Goal: Task Accomplishment & Management: Manage account settings

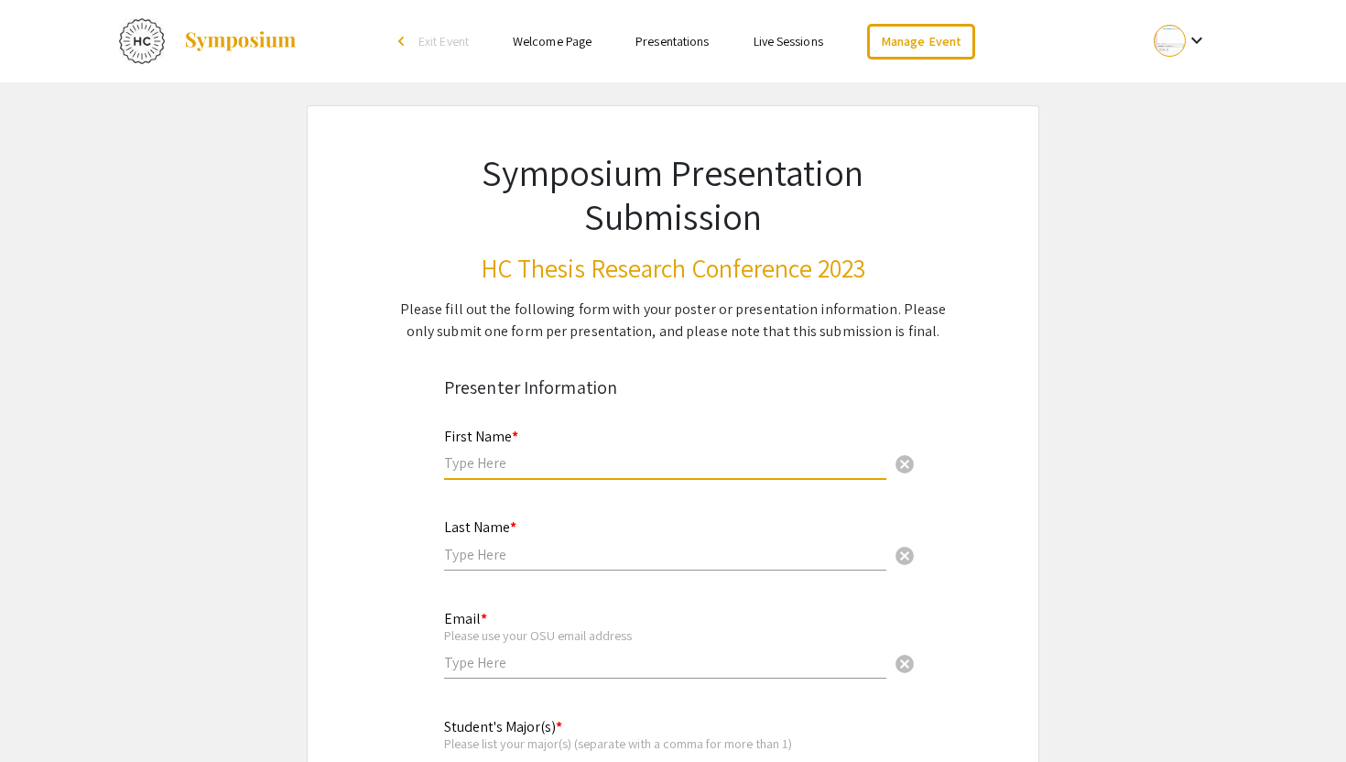
type input "Nissim"
type input "Yates"
type input "bofelosa@test.edu"
type input "Eu cupiditate cupida"
type input "Ea ut et a mollit ex"
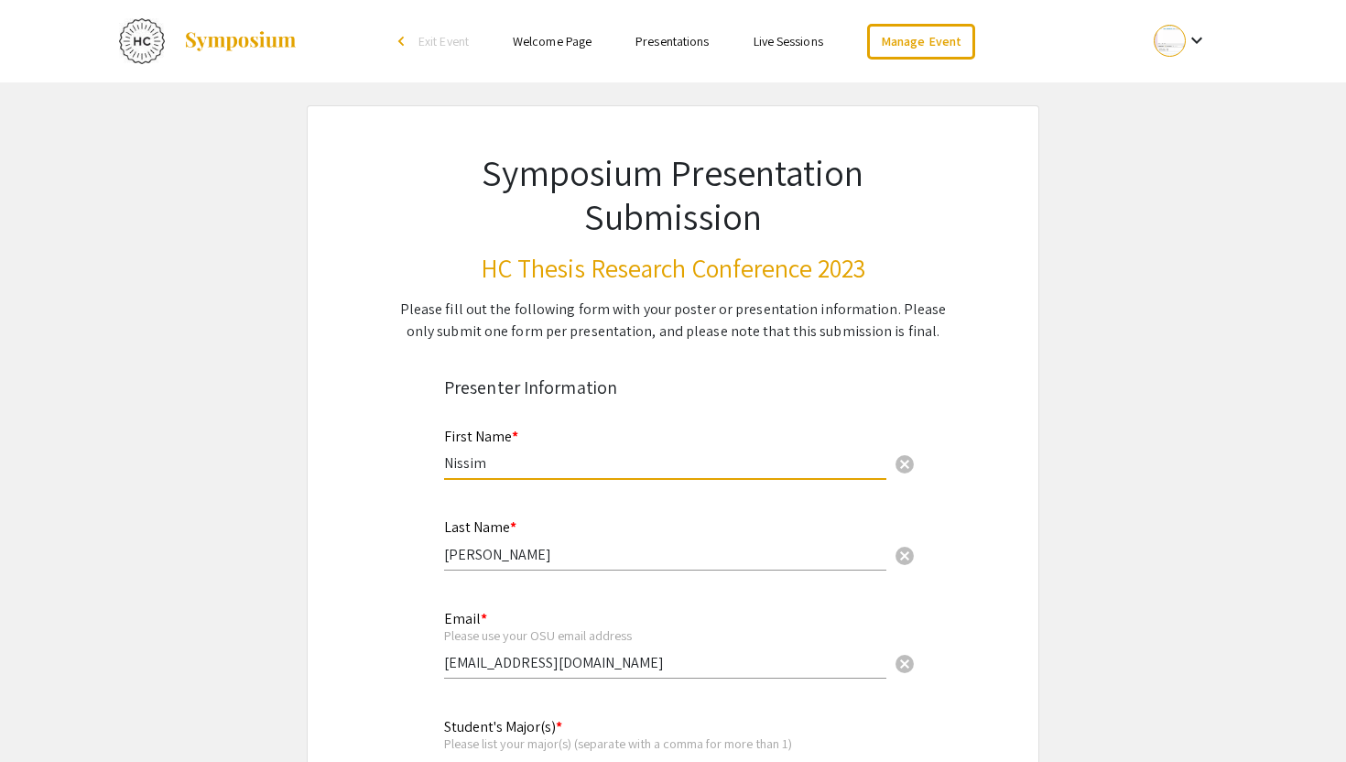
type input "Excepturi voluptatem"
radio input "true"
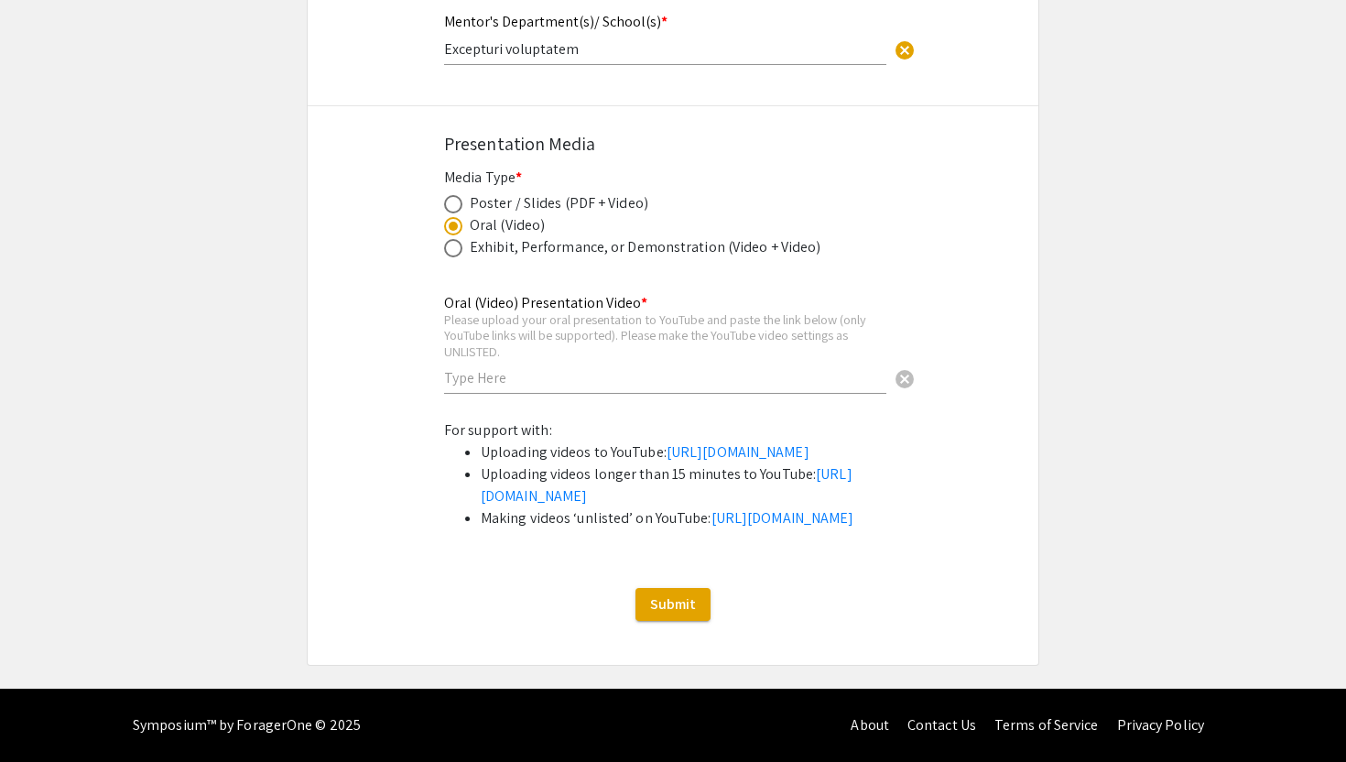
scroll to position [2300, 0]
click at [455, 195] on span at bounding box center [453, 204] width 18 height 18
click at [455, 195] on input "radio" at bounding box center [453, 204] width 18 height 18
radio input "true"
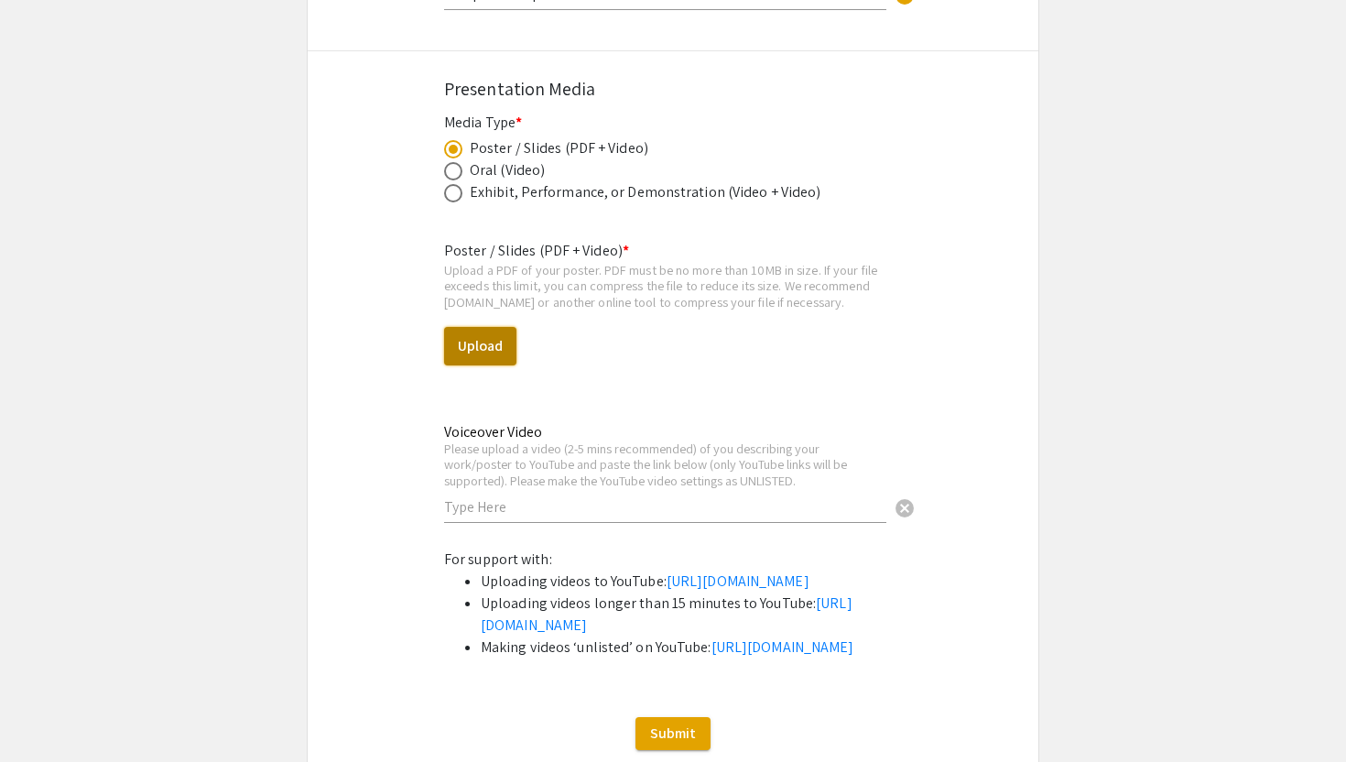
click at [486, 346] on button "Upload" at bounding box center [480, 346] width 72 height 38
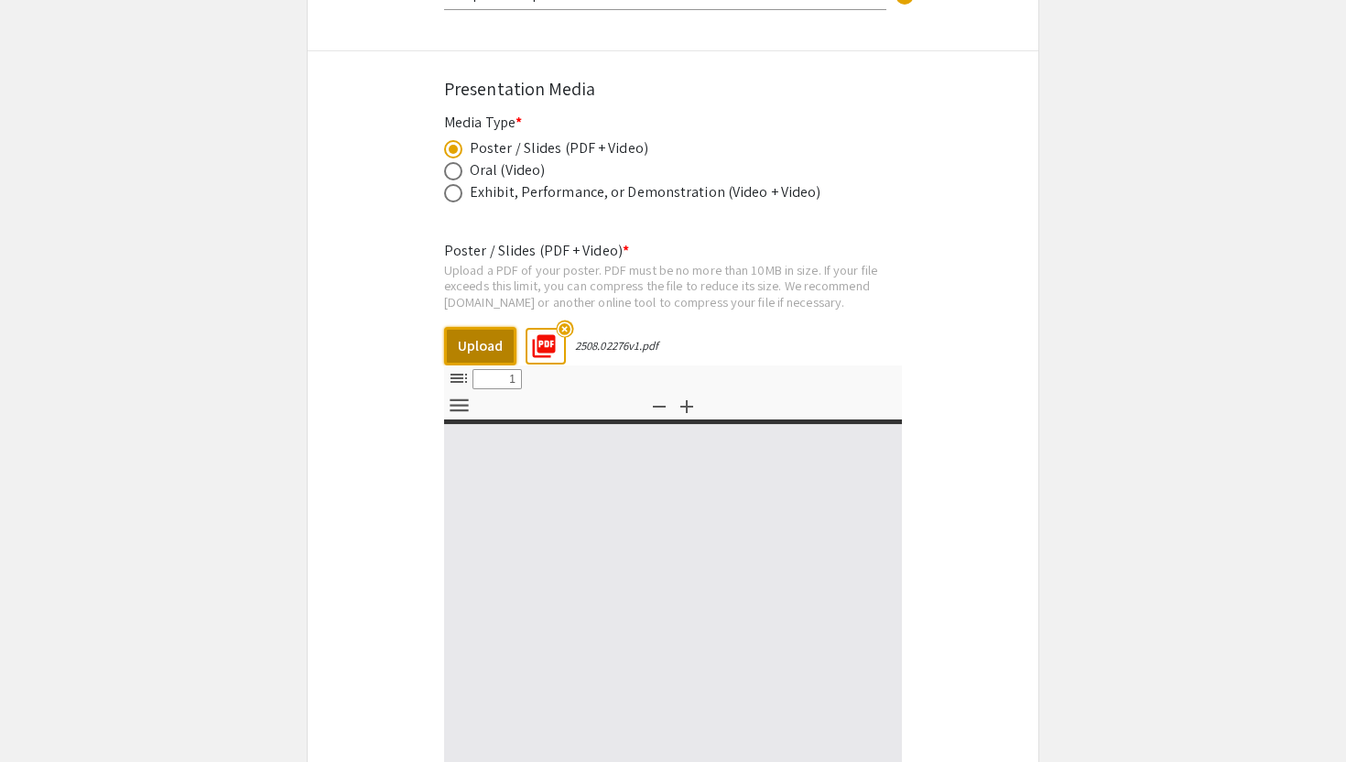
select select "custom"
type input "0"
select select "custom"
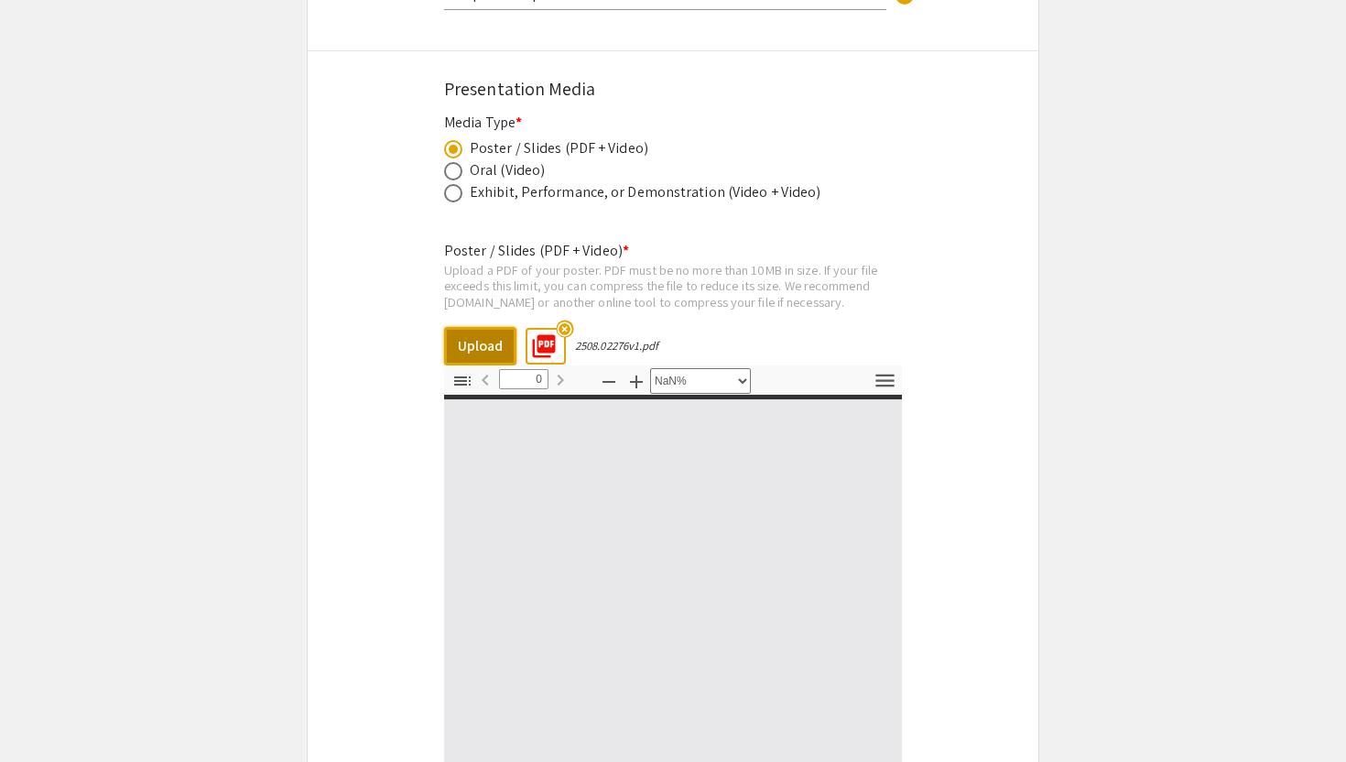
type input "1"
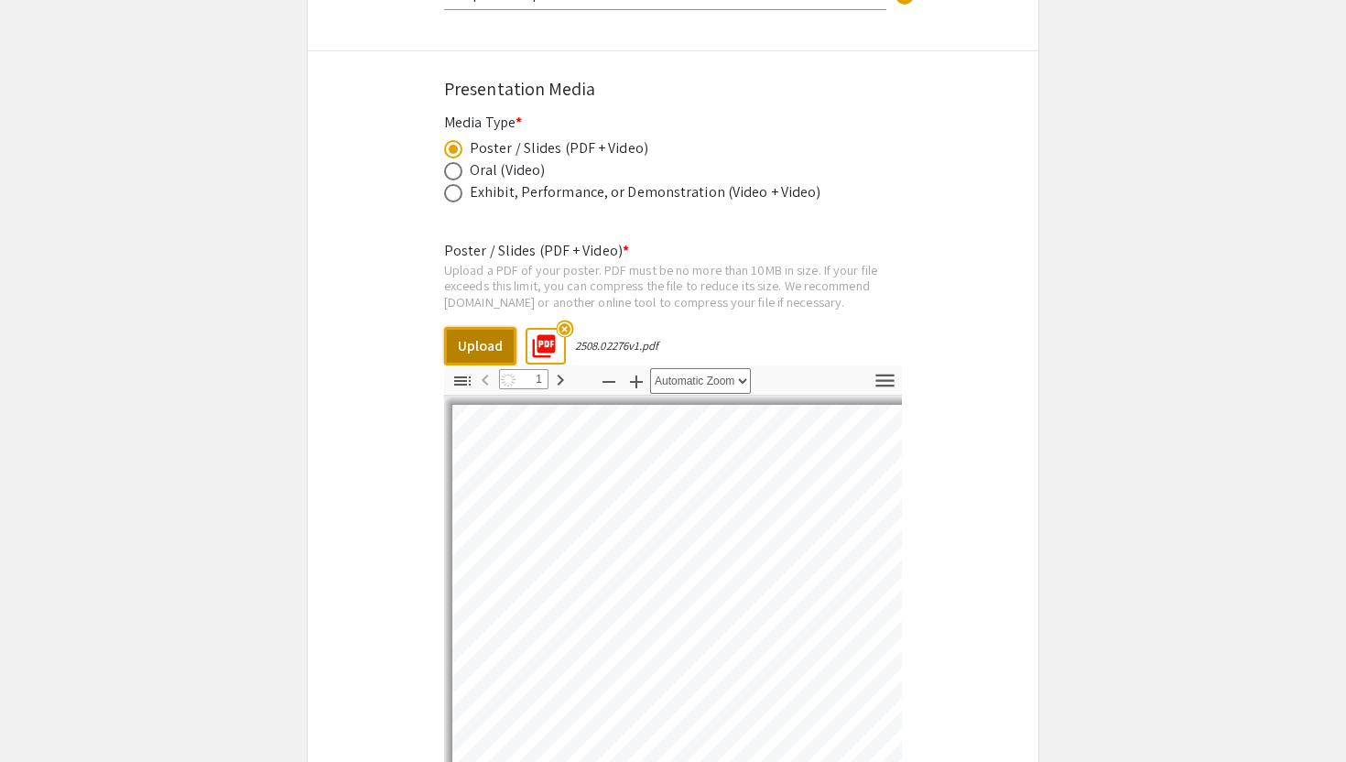
select select "auto"
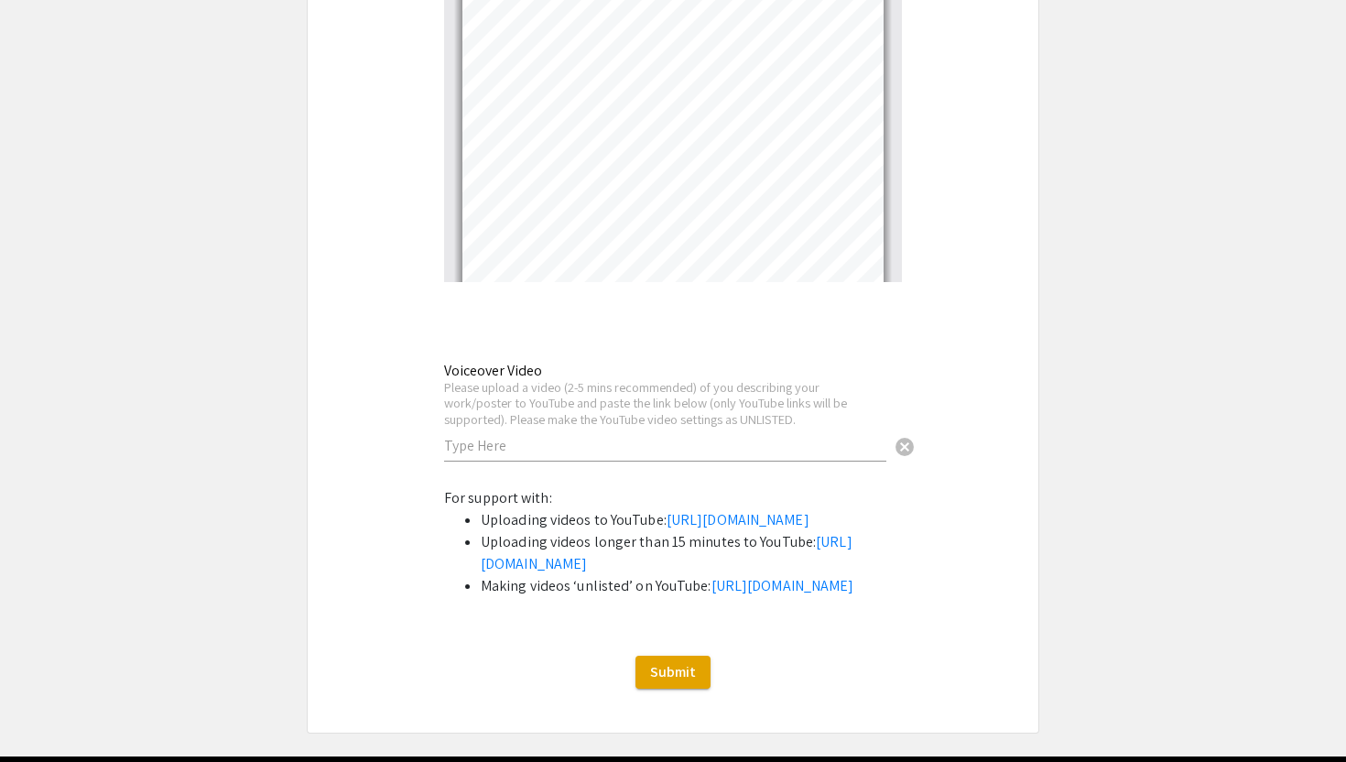
scroll to position [3024, 0]
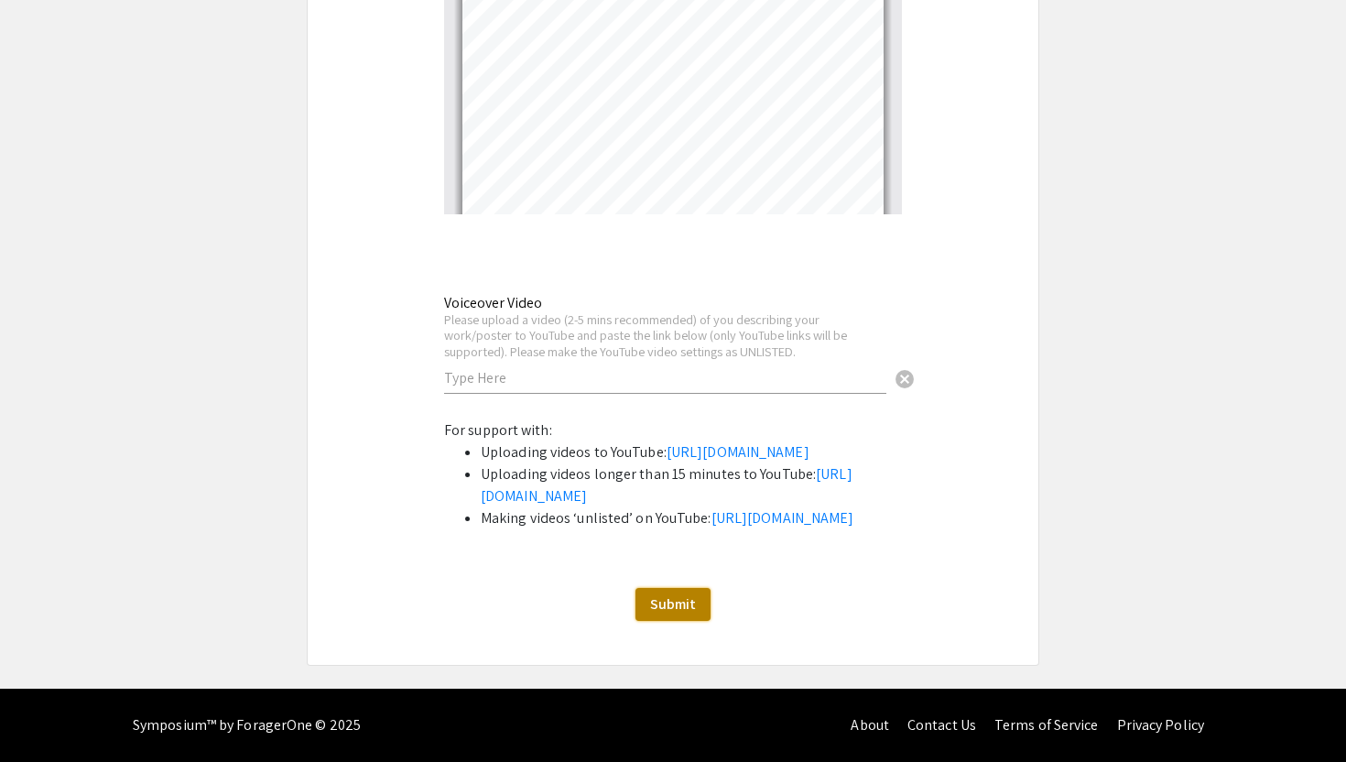
click at [677, 596] on span "Submit" at bounding box center [673, 603] width 46 height 19
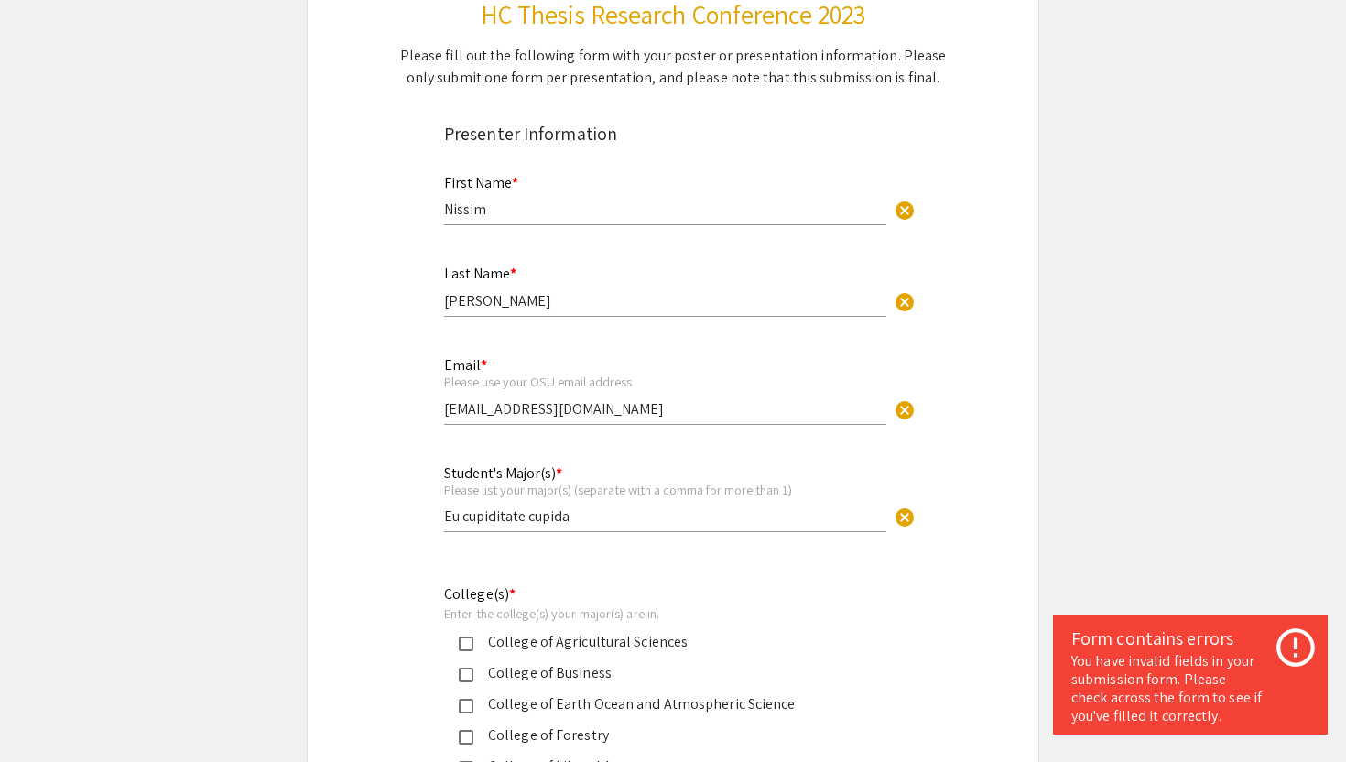
scroll to position [690, 0]
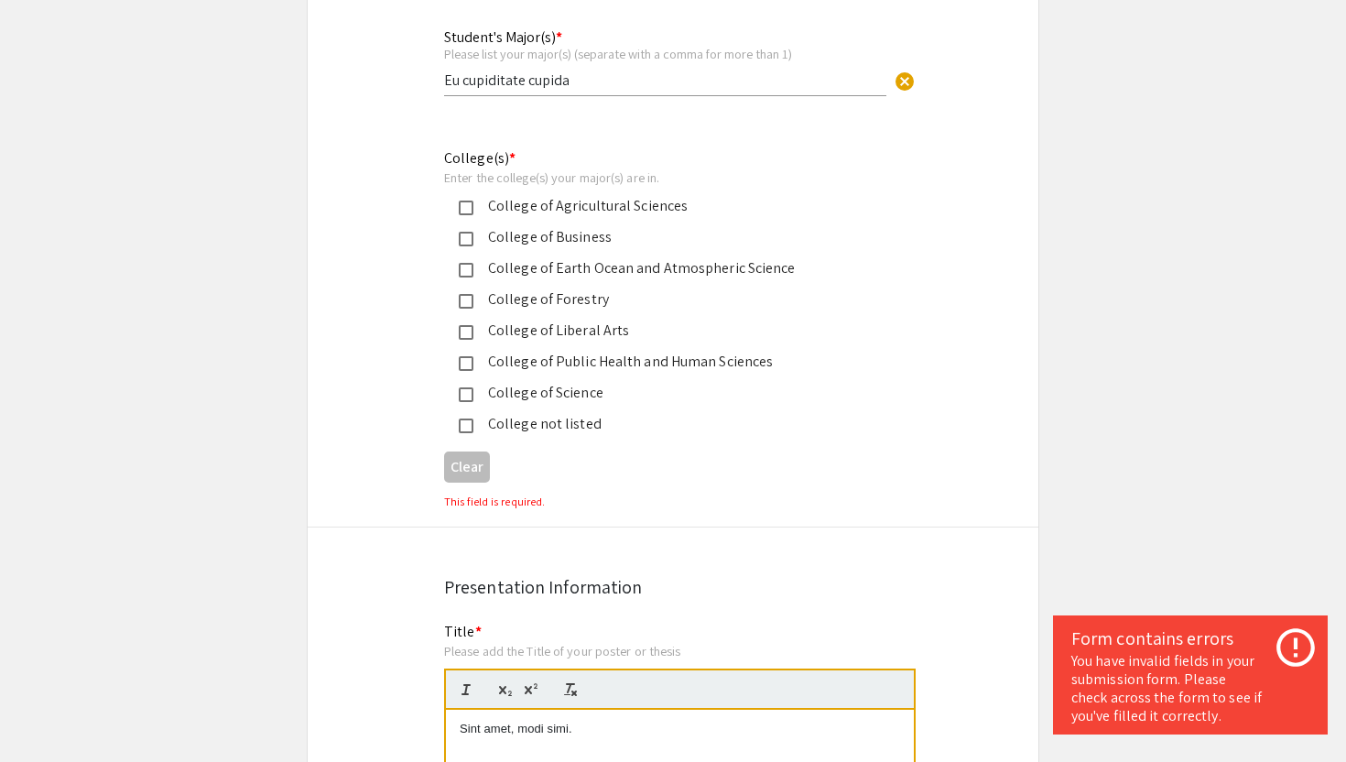
click at [469, 391] on mat-pseudo-checkbox at bounding box center [466, 394] width 15 height 15
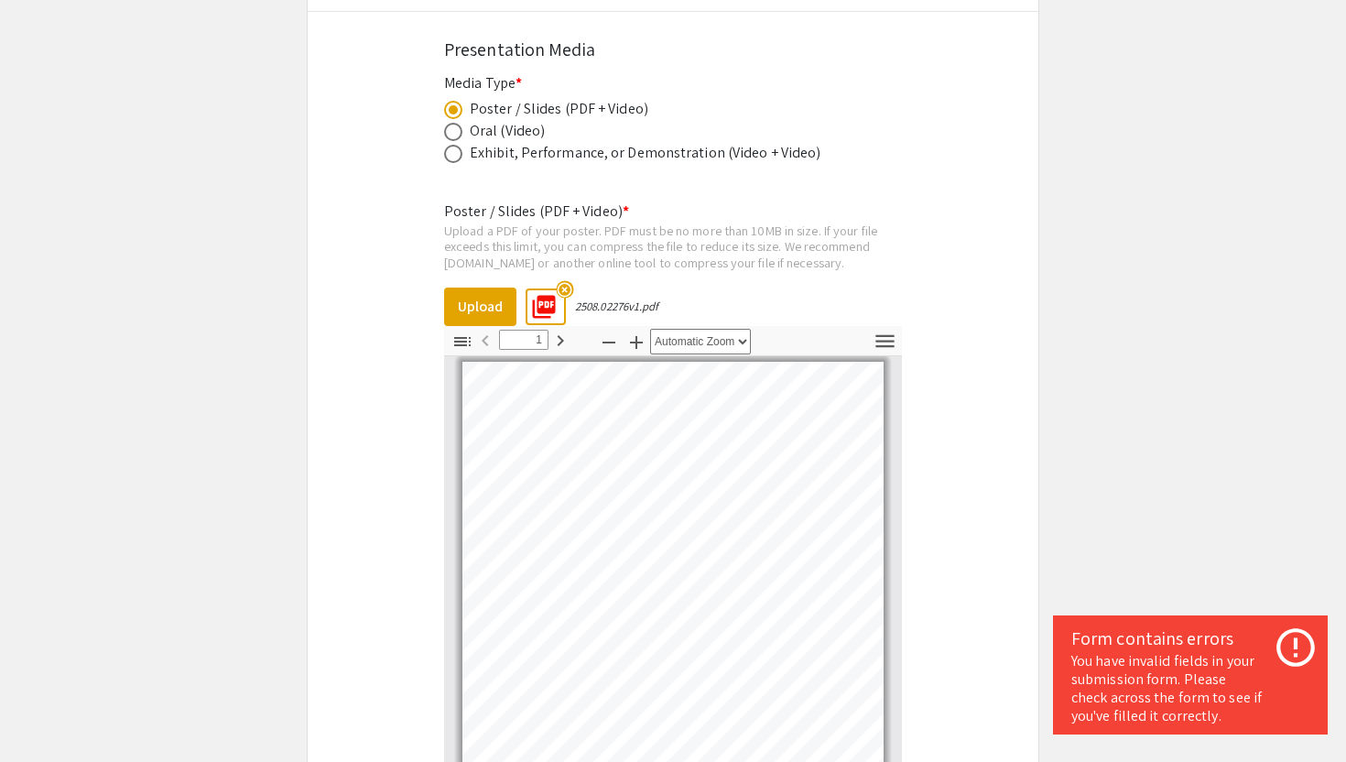
scroll to position [3024, 0]
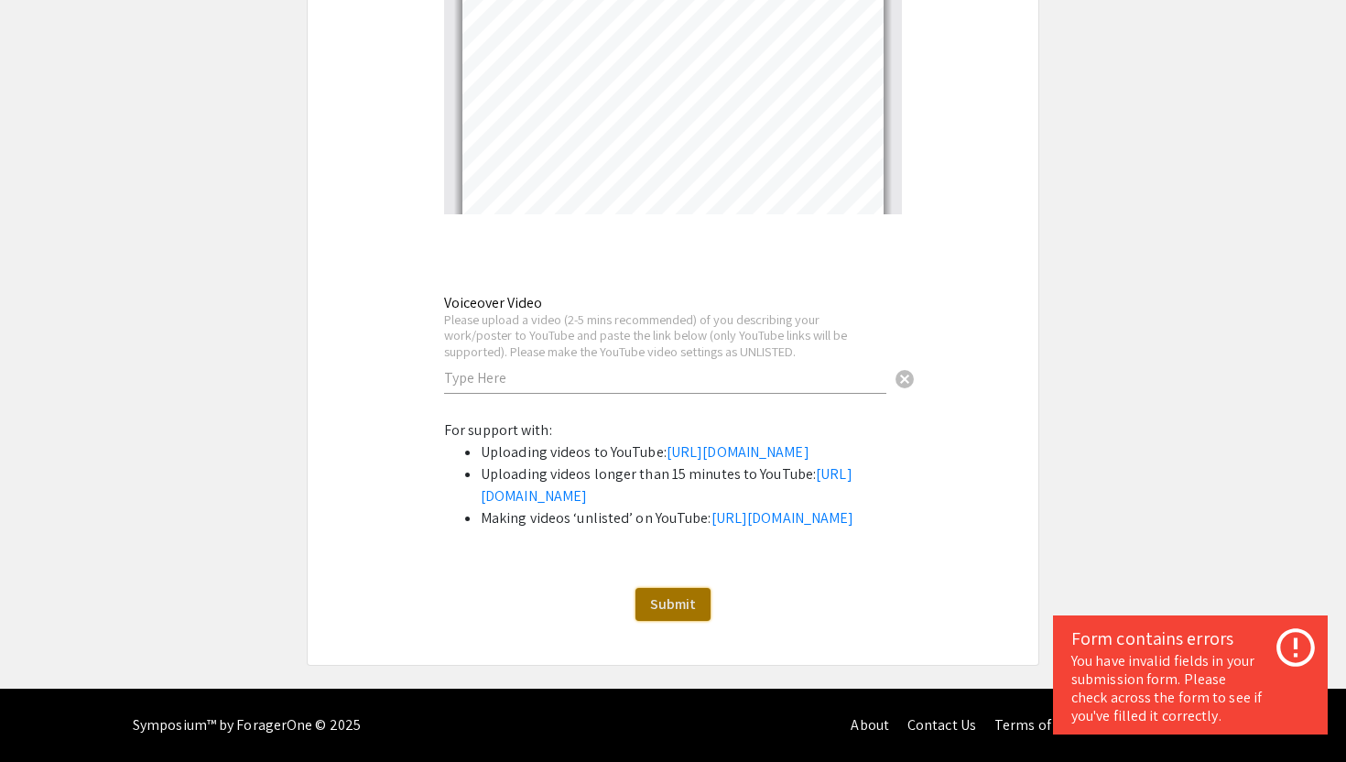
click at [663, 594] on span "Submit" at bounding box center [673, 603] width 46 height 19
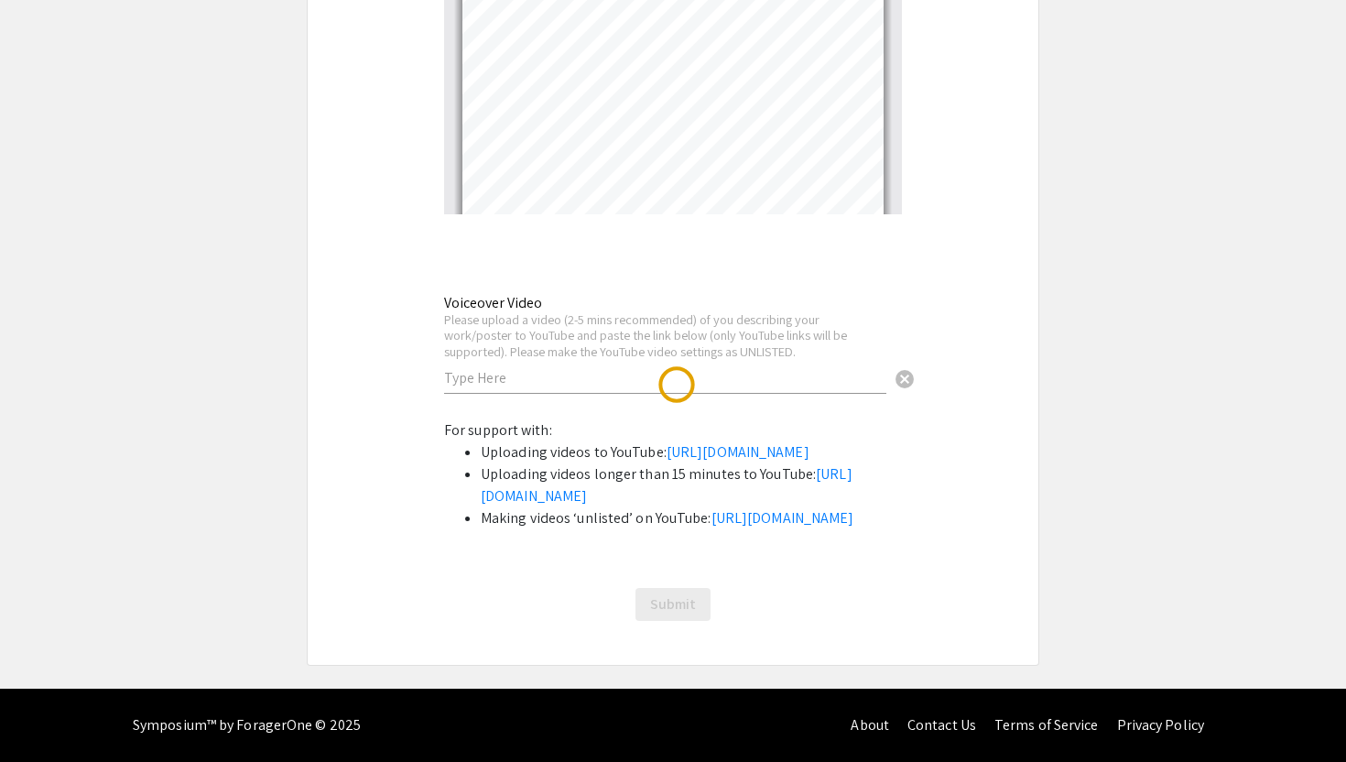
scroll to position [0, 0]
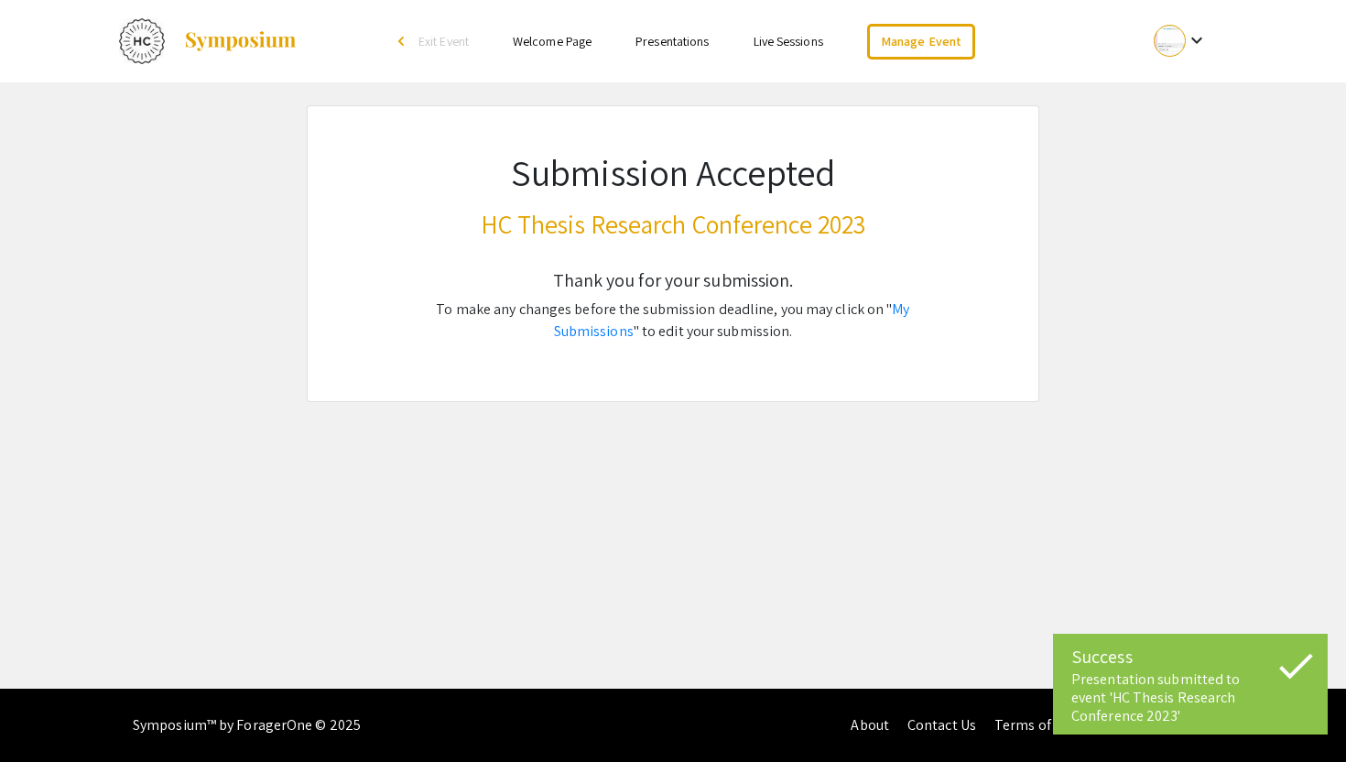
click at [685, 39] on link "Presentations" at bounding box center [672, 41] width 73 height 16
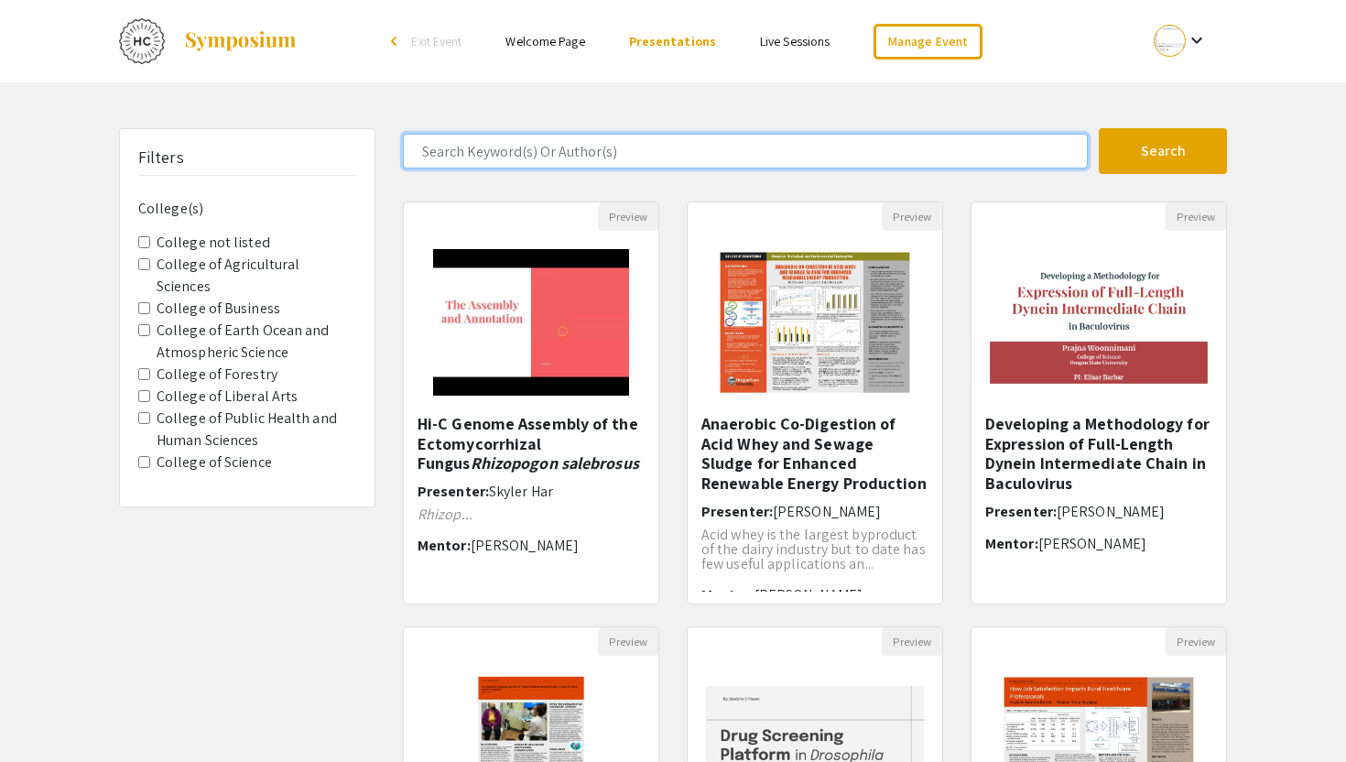
click at [593, 140] on input "Search Keyword(s) Or Author(s)" at bounding box center [745, 151] width 685 height 35
click at [1099, 128] on button "Search" at bounding box center [1163, 151] width 128 height 46
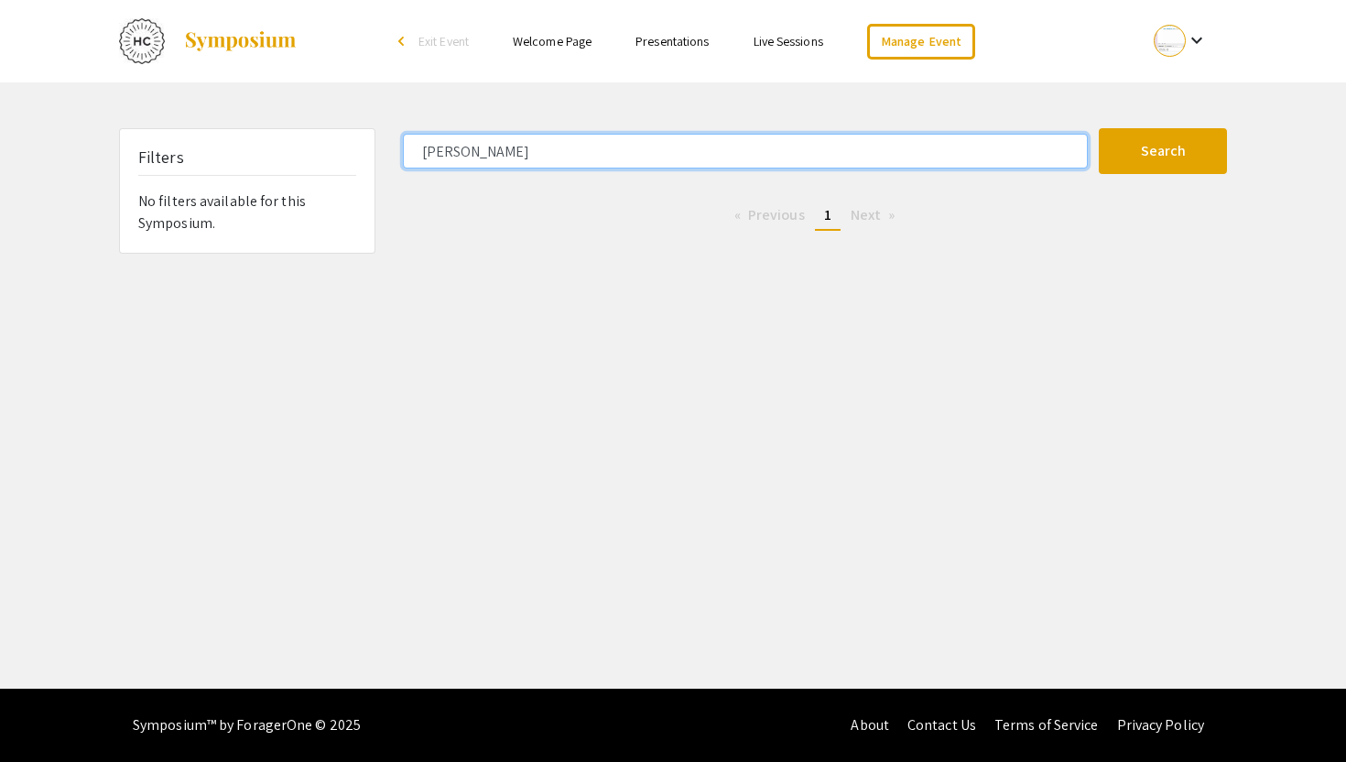
type input "michael"
click at [1099, 128] on button "Search" at bounding box center [1163, 151] width 128 height 46
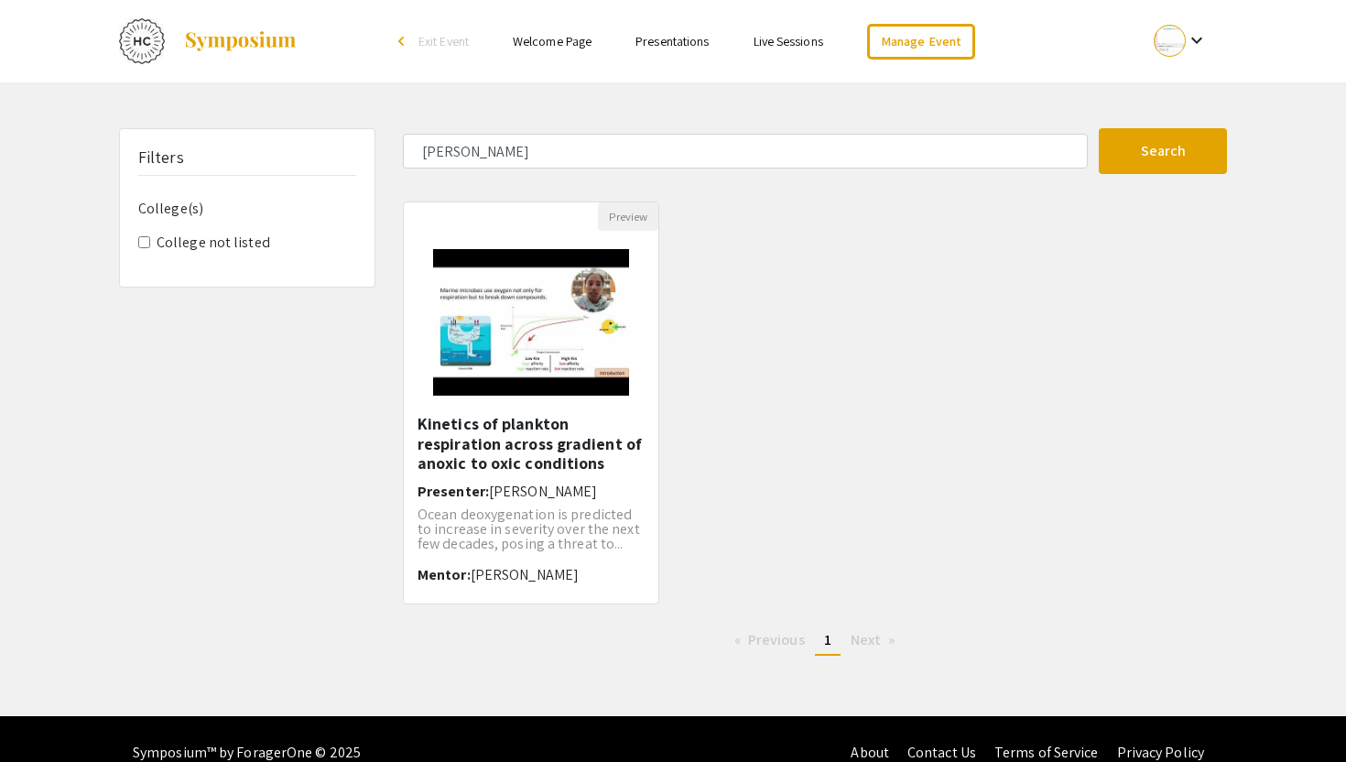
click at [1182, 36] on div at bounding box center [1170, 41] width 32 height 32
click at [1186, 144] on button "My Submissions" at bounding box center [1191, 135] width 113 height 44
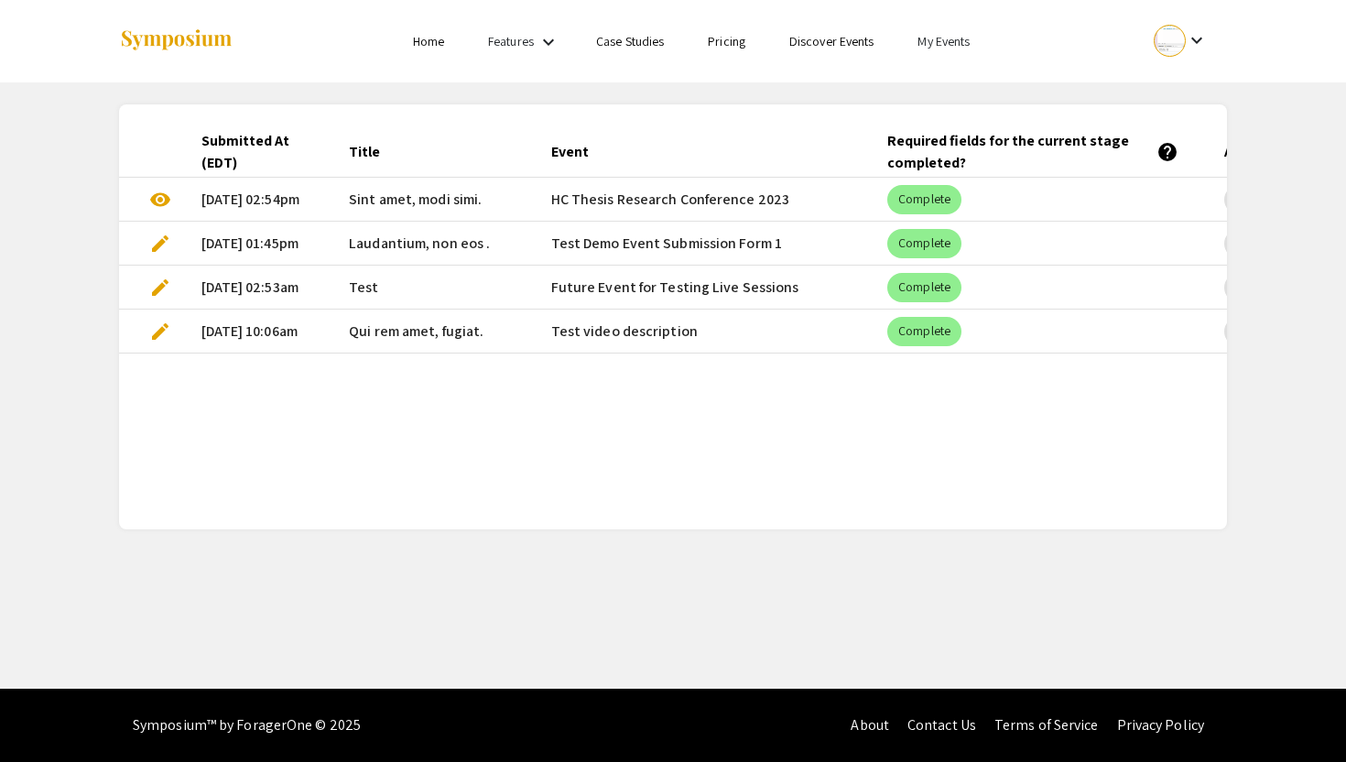
click at [642, 203] on mat-cell "HC Thesis Research Conference 2023" at bounding box center [705, 200] width 337 height 44
drag, startPoint x: 408, startPoint y: 200, endPoint x: 334, endPoint y: 201, distance: 74.2
click at [334, 201] on mat-cell "Sint amet, modi simi." at bounding box center [435, 200] width 202 height 44
copy span "Sint amet"
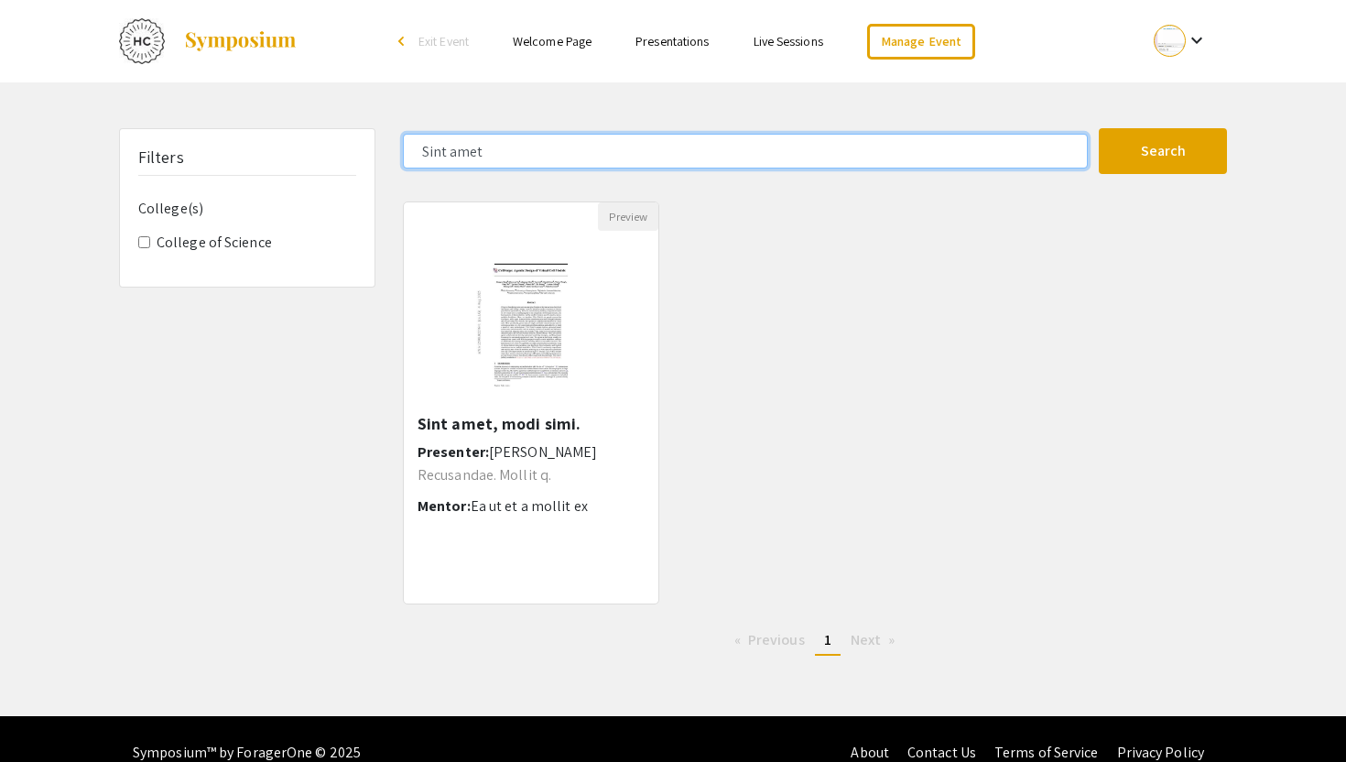
click at [617, 162] on input "Sint amet" at bounding box center [745, 151] width 685 height 35
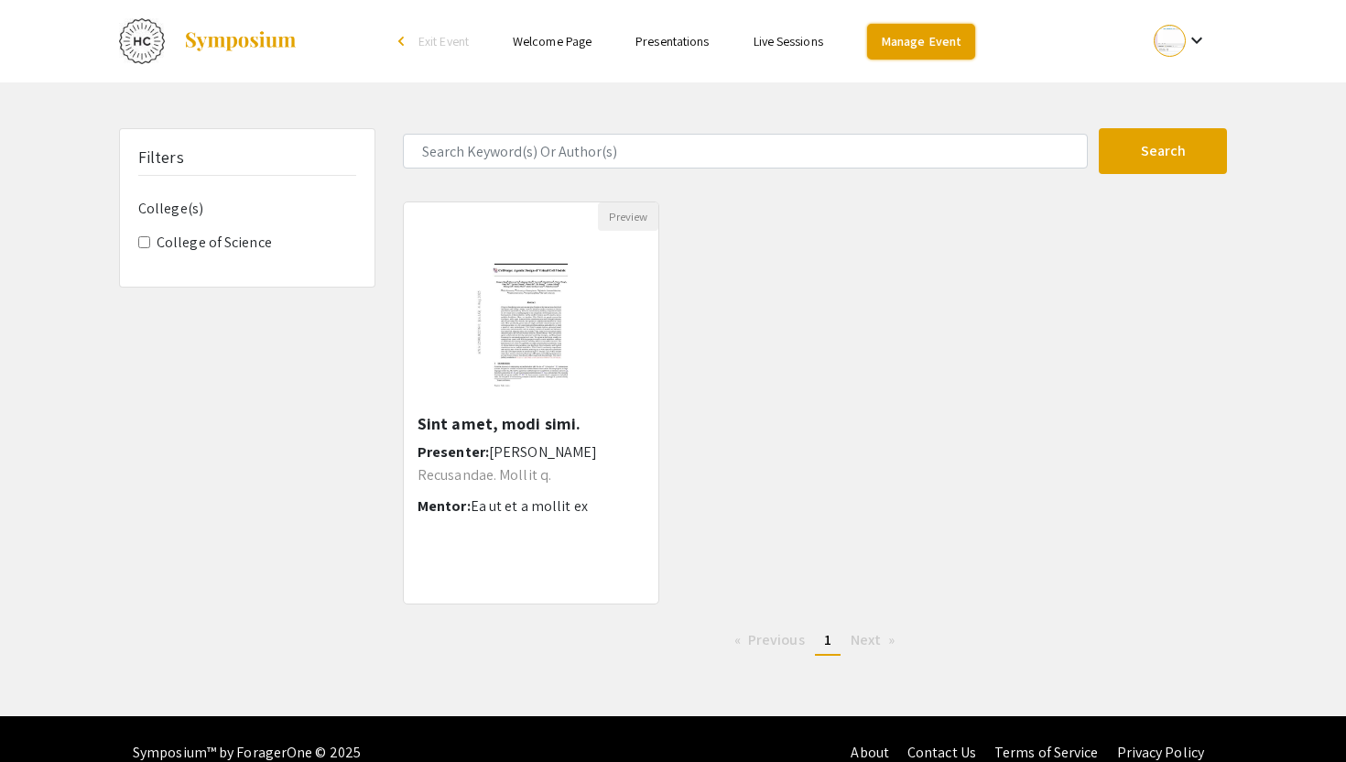
click at [916, 32] on link "Manage Event" at bounding box center [921, 42] width 108 height 36
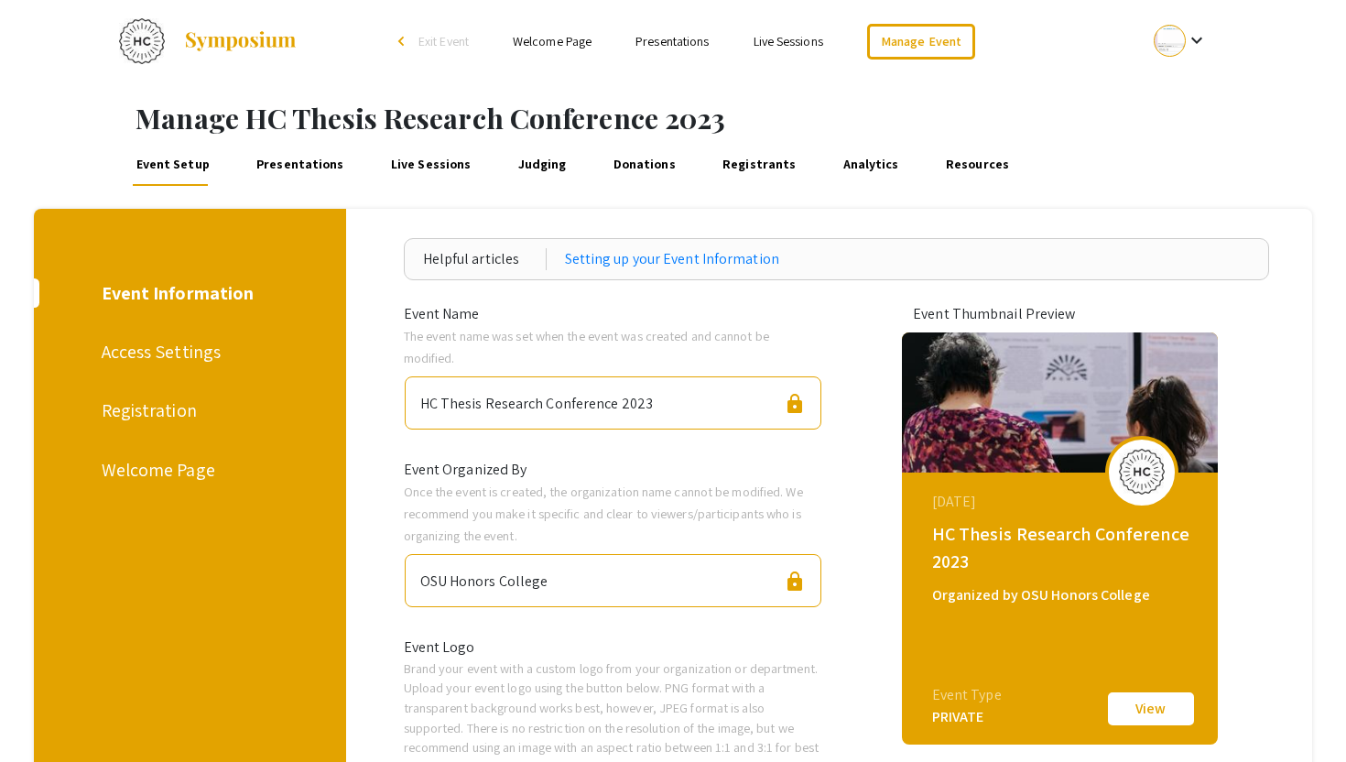
click at [1171, 25] on div at bounding box center [1170, 41] width 32 height 32
click at [1172, 130] on button "My Submissions" at bounding box center [1191, 135] width 113 height 44
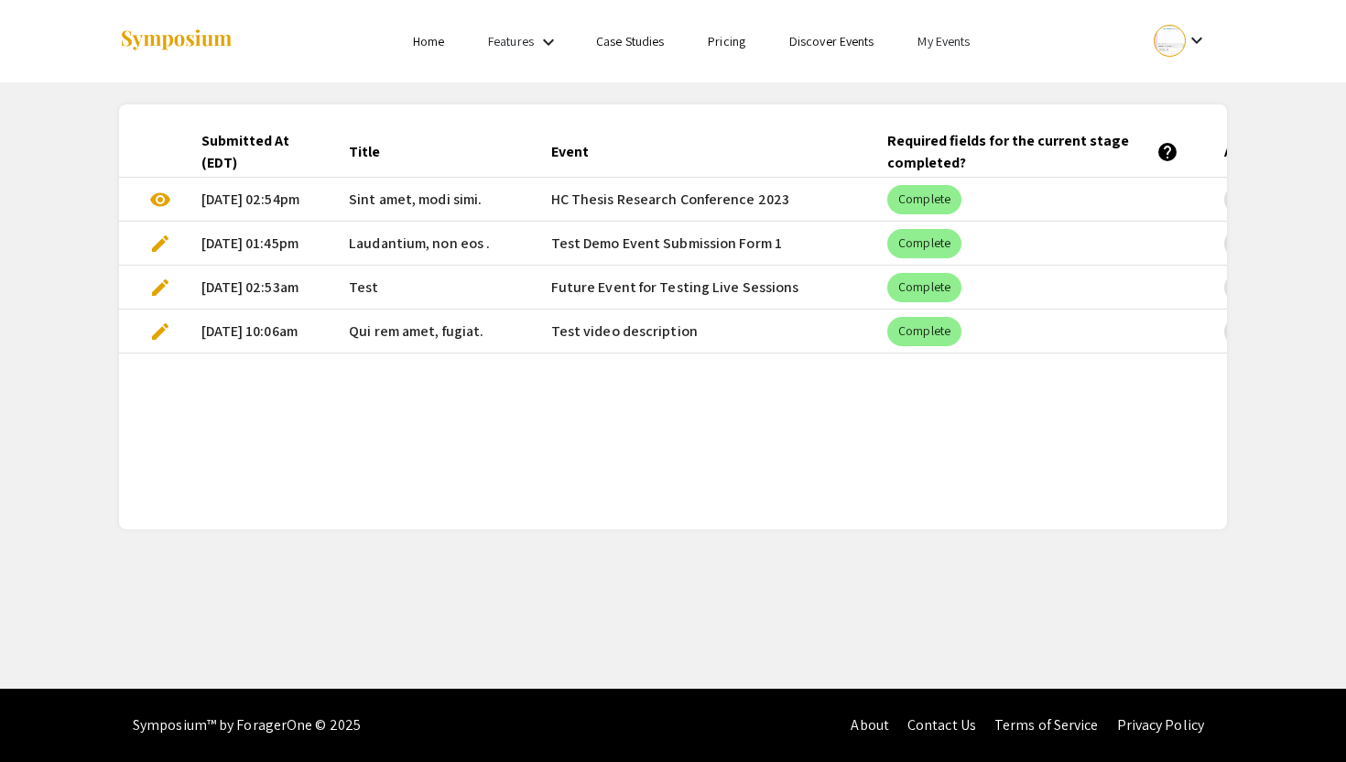
click at [941, 48] on link "My Events" at bounding box center [944, 41] width 52 height 16
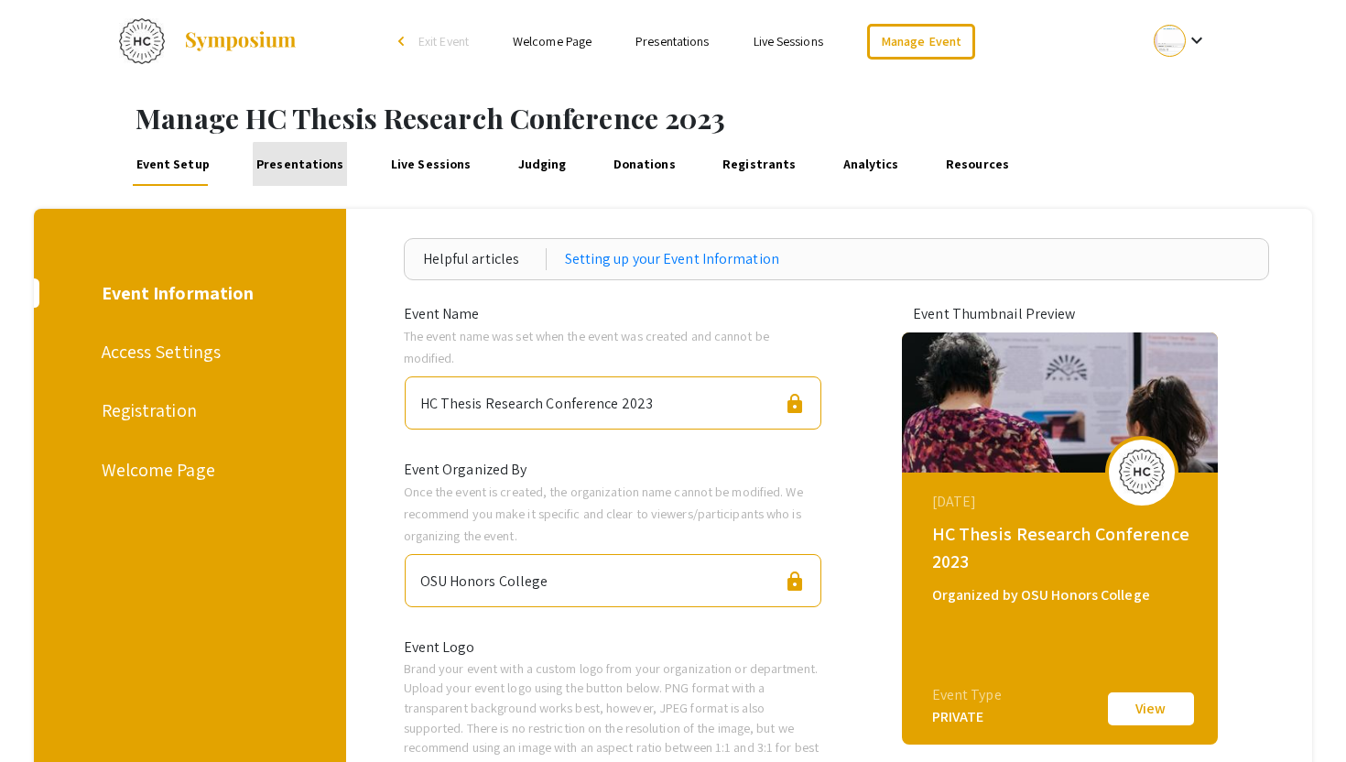
click at [303, 173] on link "Presentations" at bounding box center [300, 164] width 94 height 44
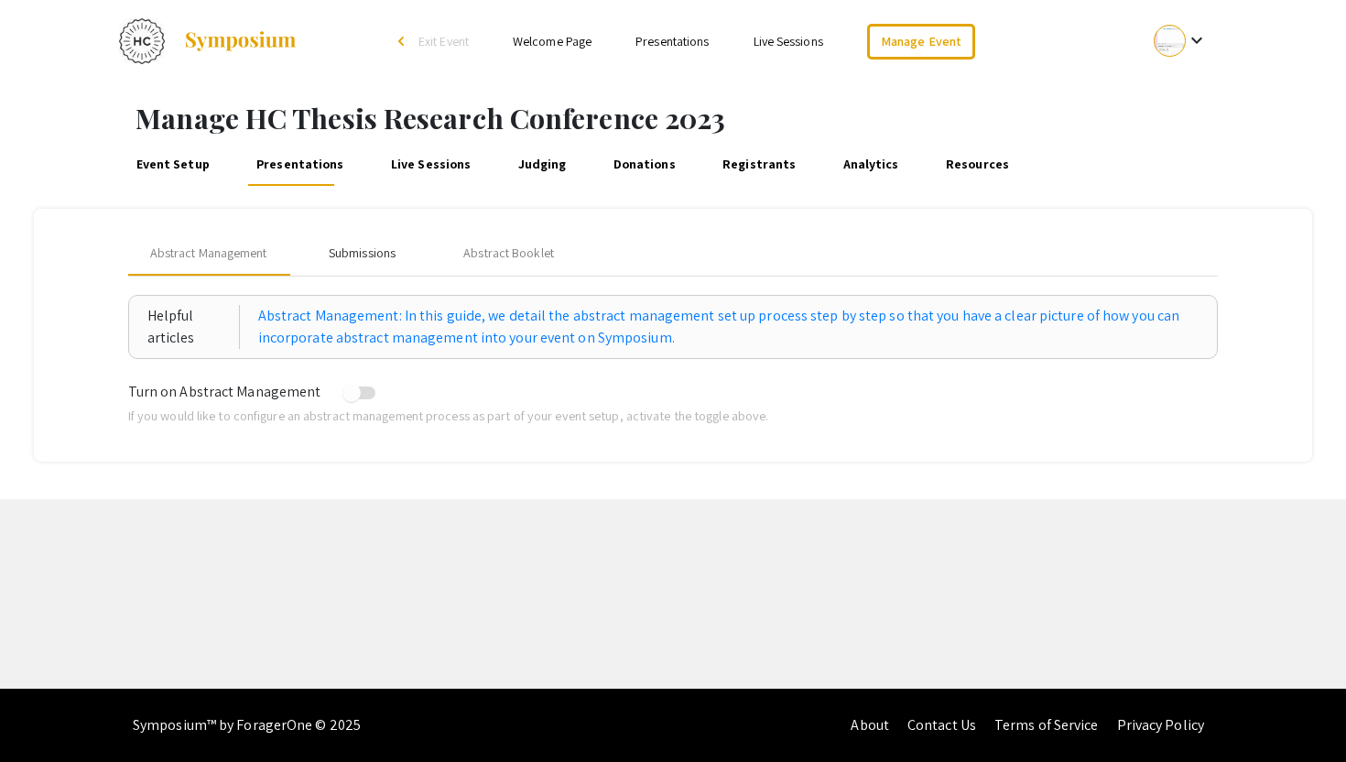
click at [362, 261] on div "Submissions" at bounding box center [362, 253] width 67 height 19
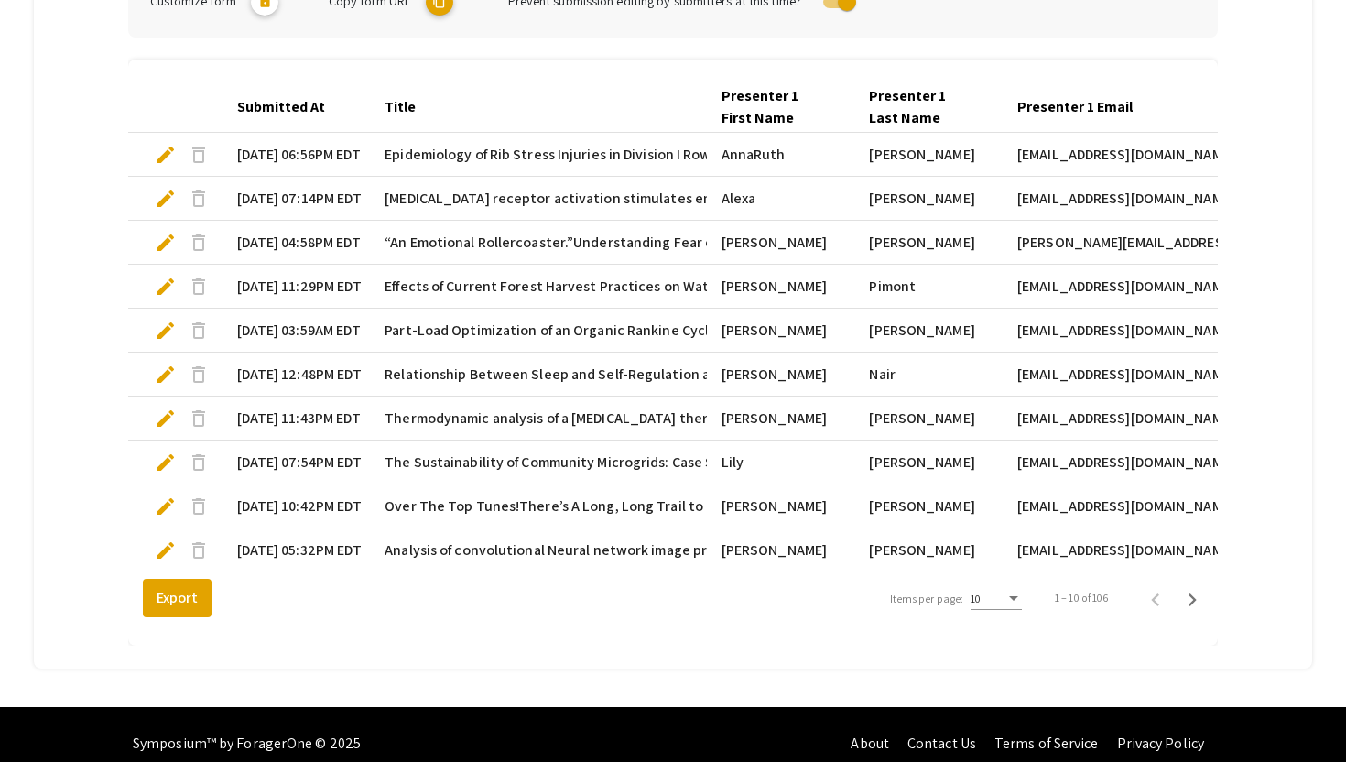
scroll to position [510, 0]
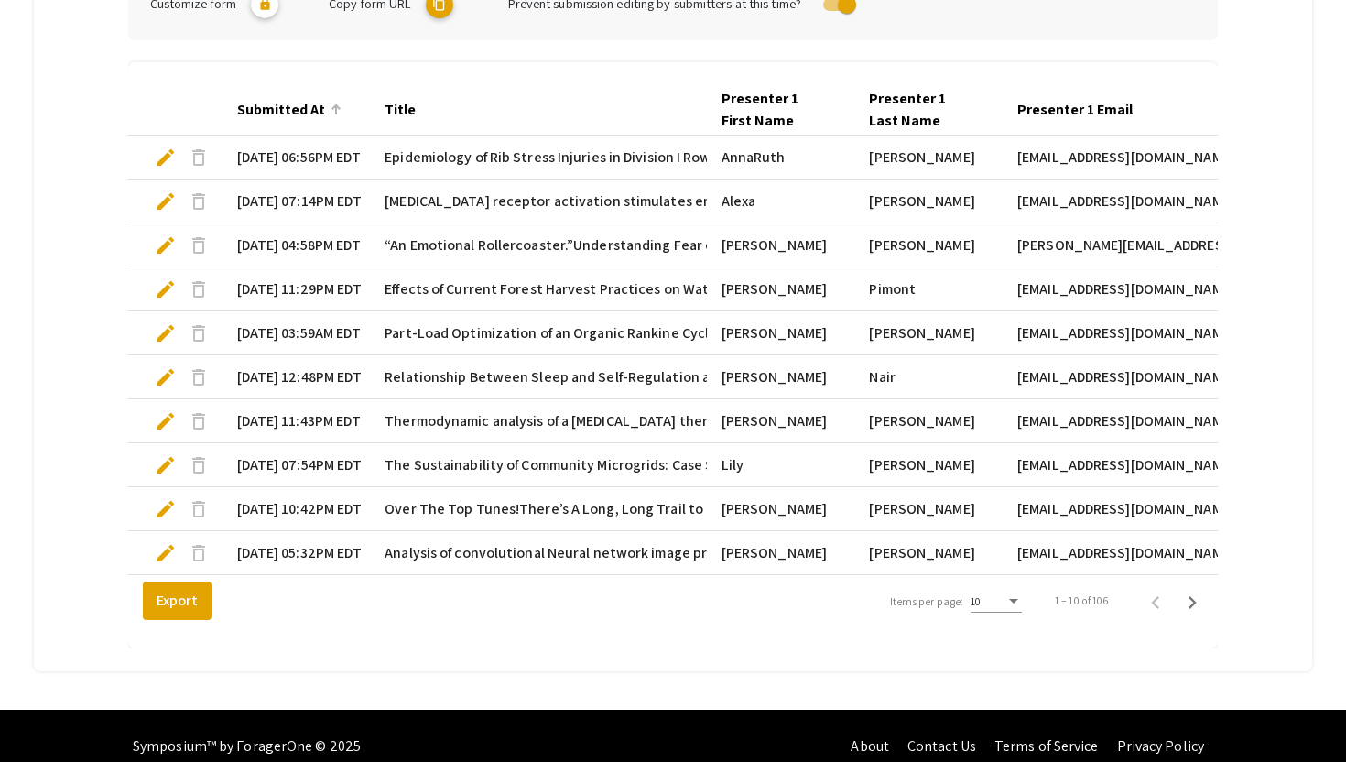
click at [302, 104] on div "Submitted At" at bounding box center [281, 110] width 88 height 22
click at [324, 110] on div "Submitted At" at bounding box center [289, 110] width 104 height 22
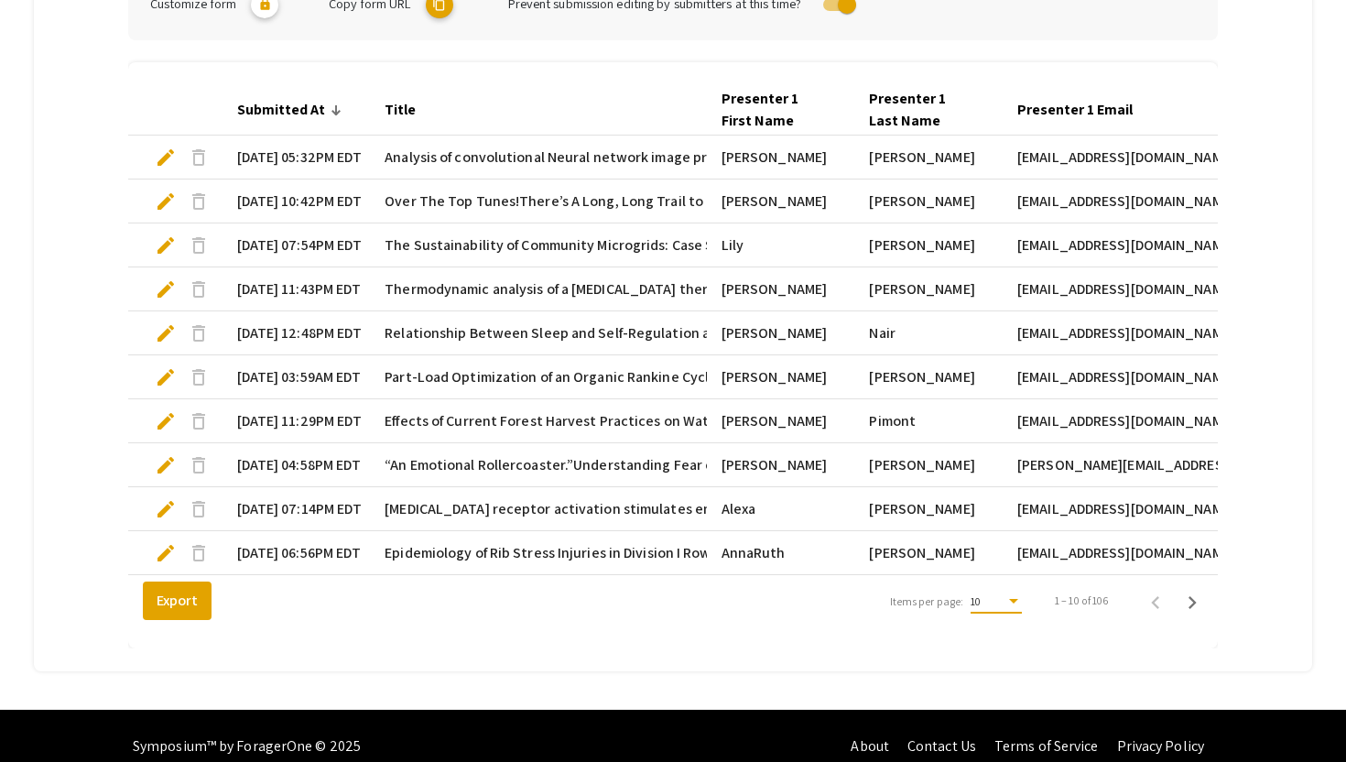
click at [1006, 598] on div "Items per page:" at bounding box center [1014, 601] width 16 height 13
click at [982, 636] on span "25" at bounding box center [994, 633] width 51 height 33
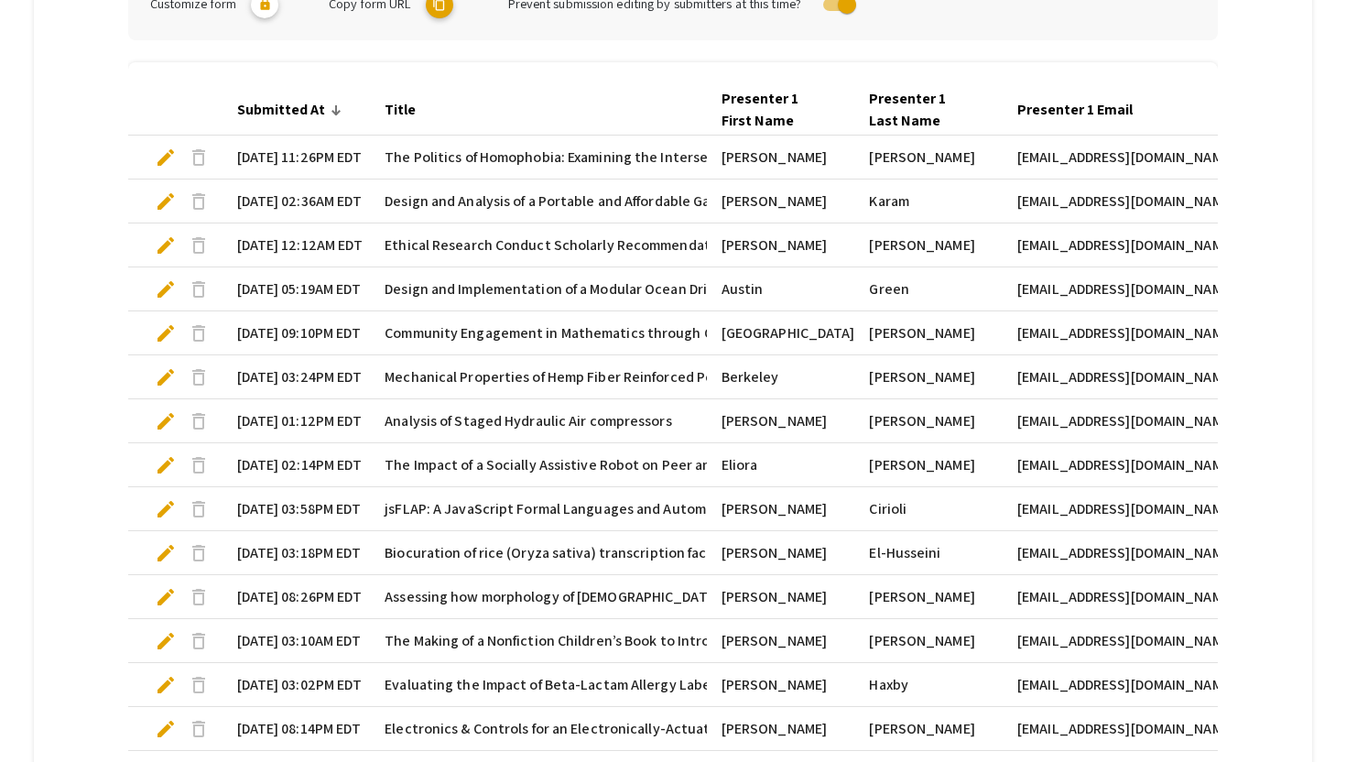
scroll to position [1190, 0]
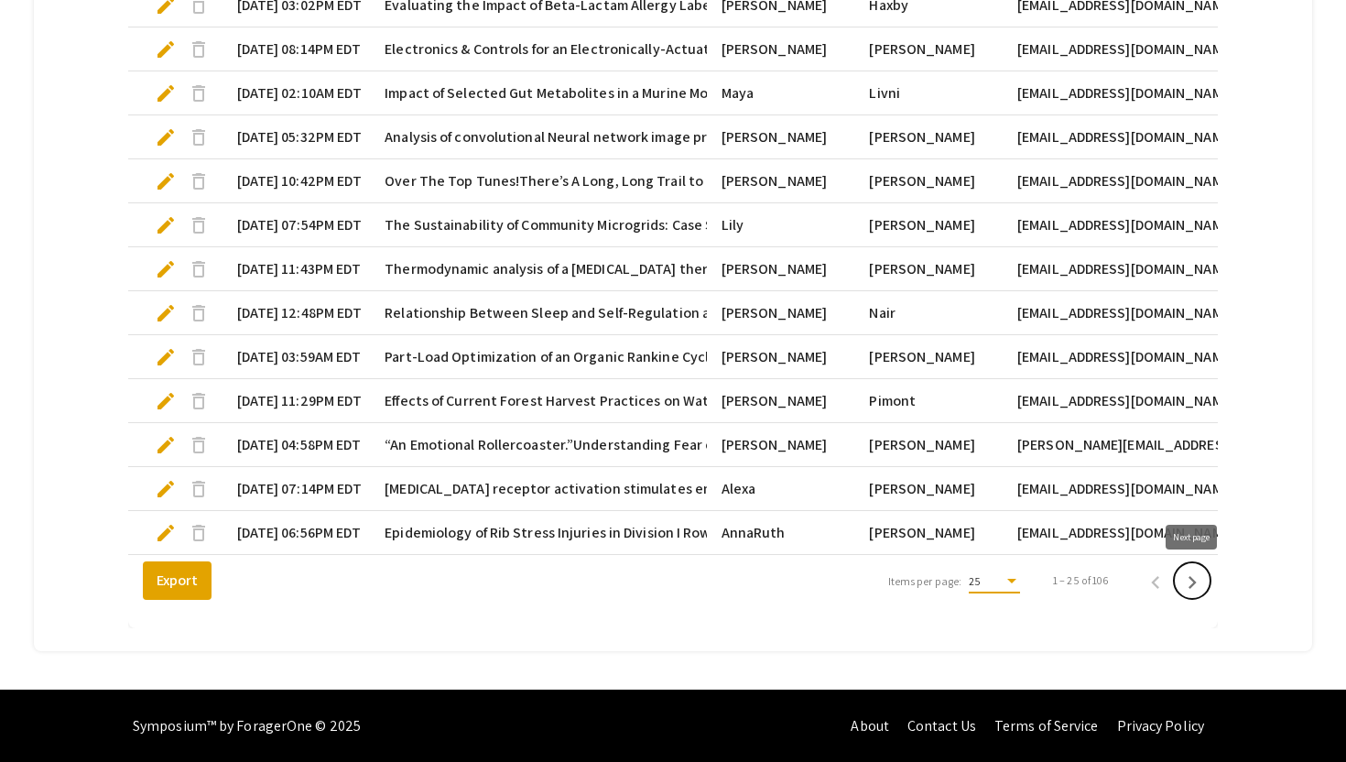
click at [1197, 580] on icon "Next page" at bounding box center [1193, 583] width 26 height 26
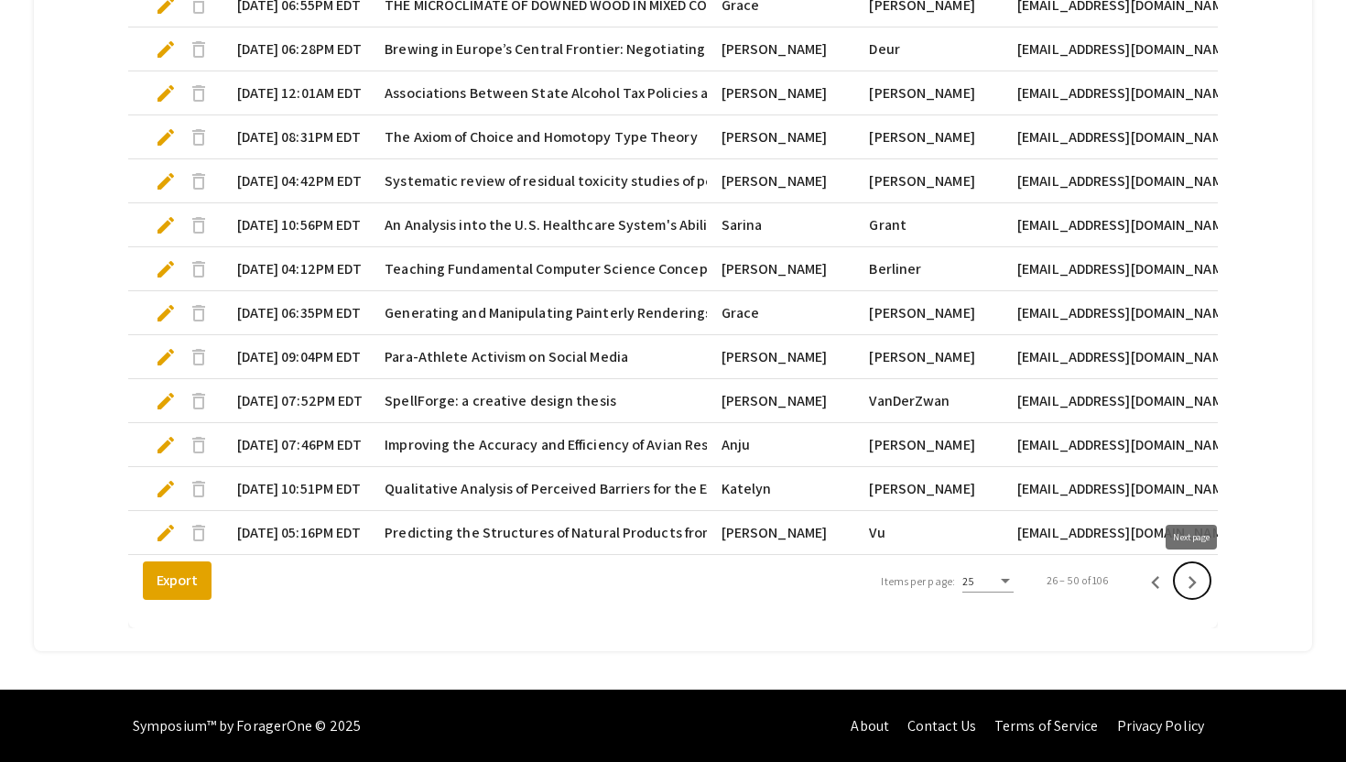
click at [1195, 587] on icon "Next page" at bounding box center [1193, 583] width 26 height 26
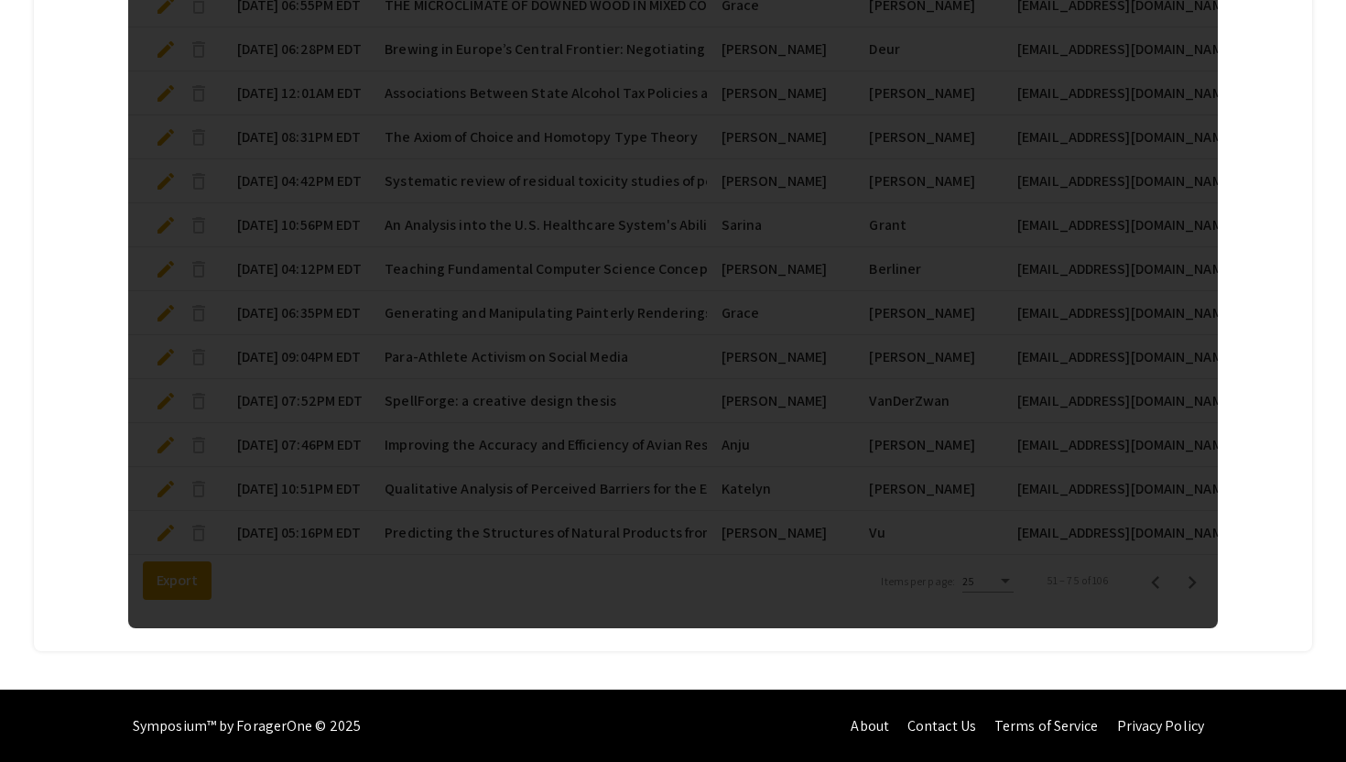
click at [1195, 587] on div "Submitted At Title Presenter 1 First Name Presenter 1 Last Name Presenter 1 Ema…" at bounding box center [673, 5] width 1091 height 1245
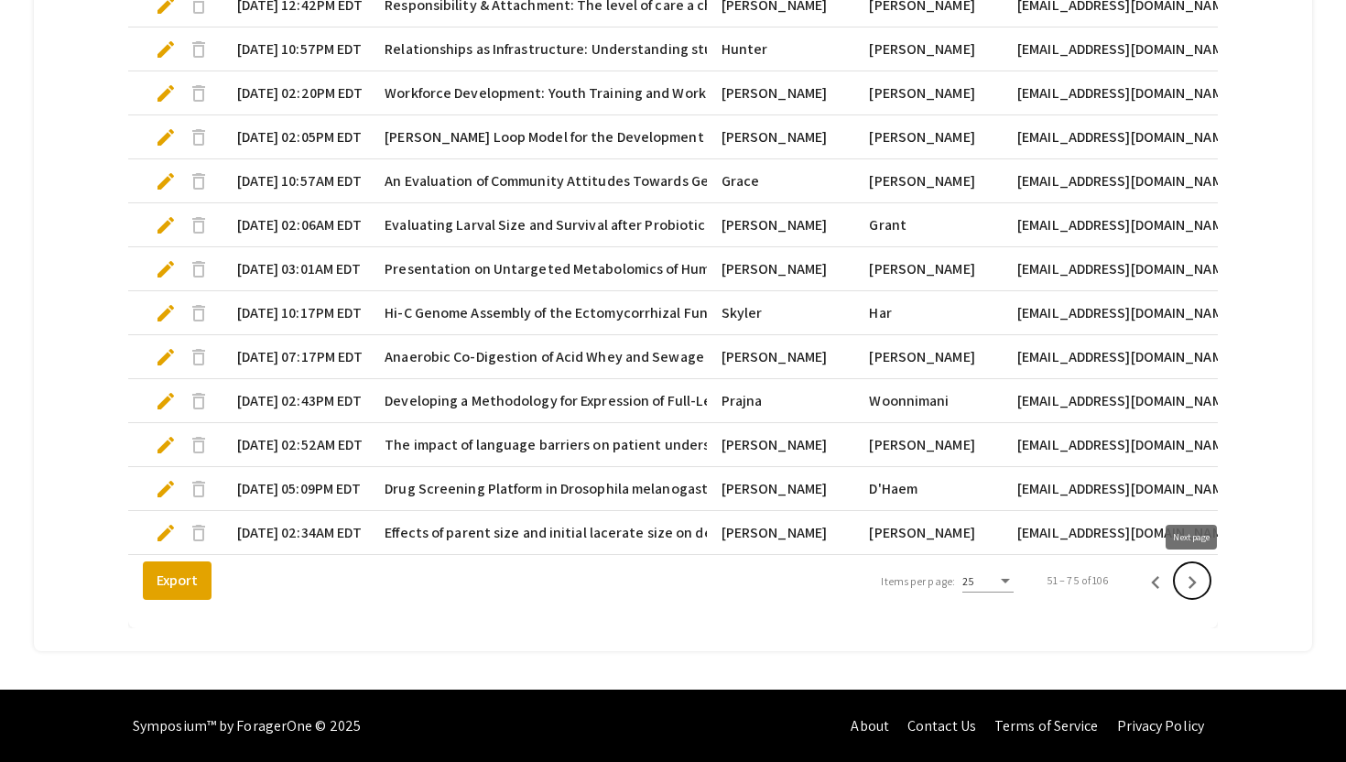
click at [1195, 587] on icon "Next page" at bounding box center [1193, 583] width 26 height 26
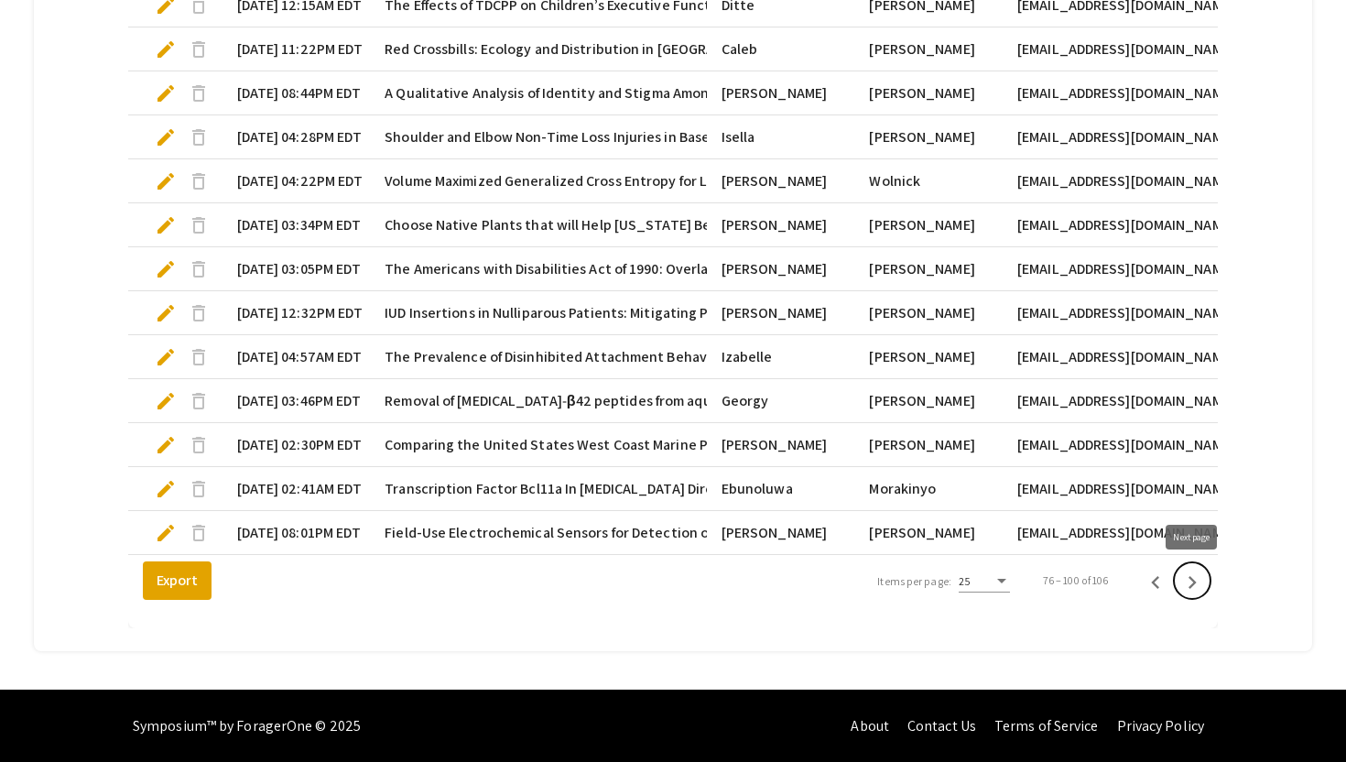
click at [1195, 587] on icon "Next page" at bounding box center [1193, 583] width 26 height 26
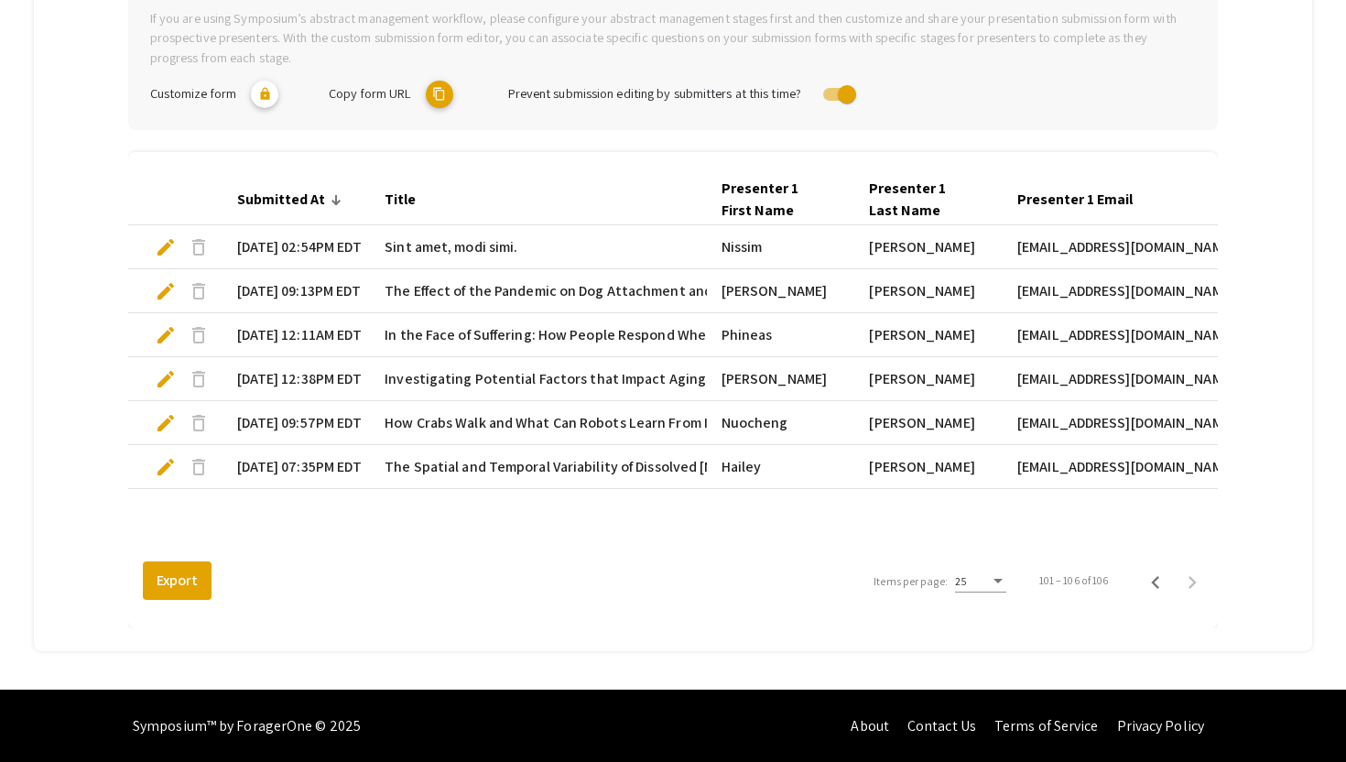
scroll to position [397, 0]
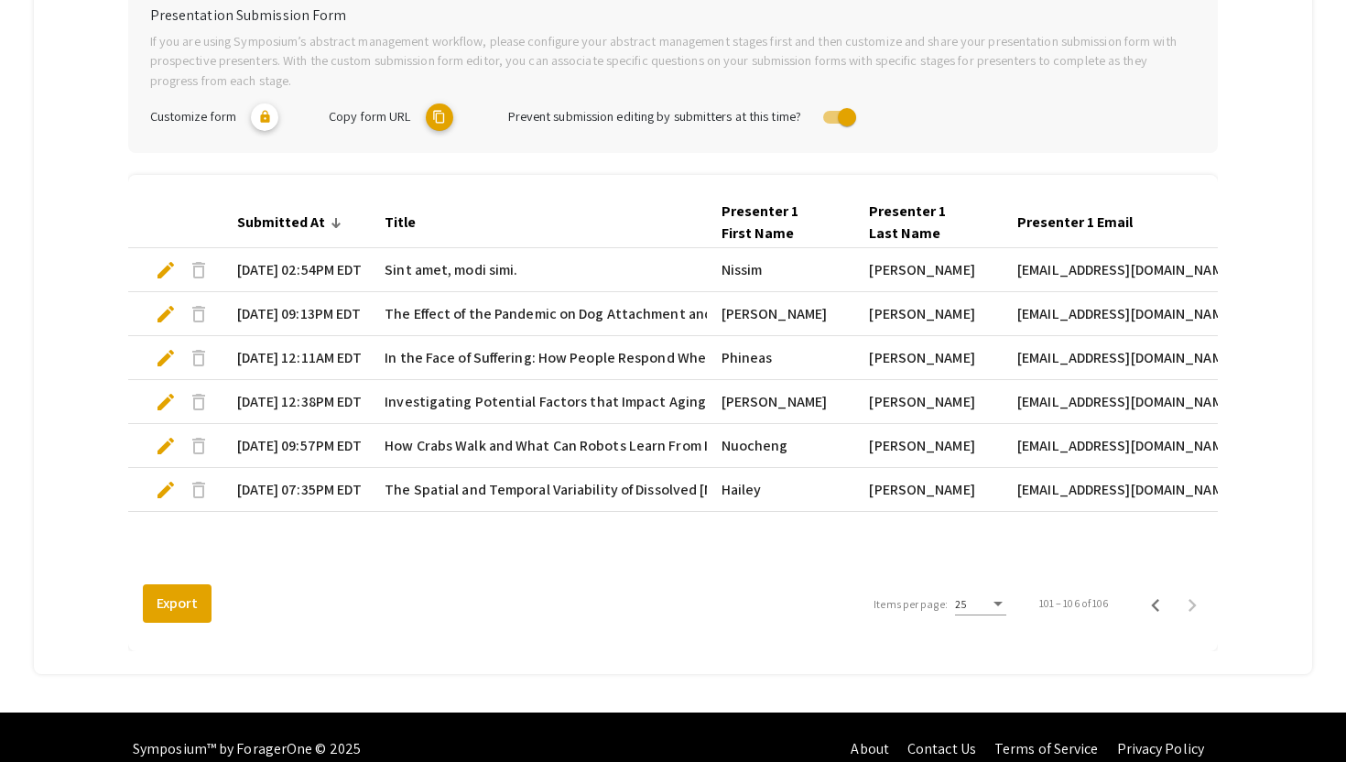
click at [199, 272] on span "delete" at bounding box center [199, 270] width 22 height 22
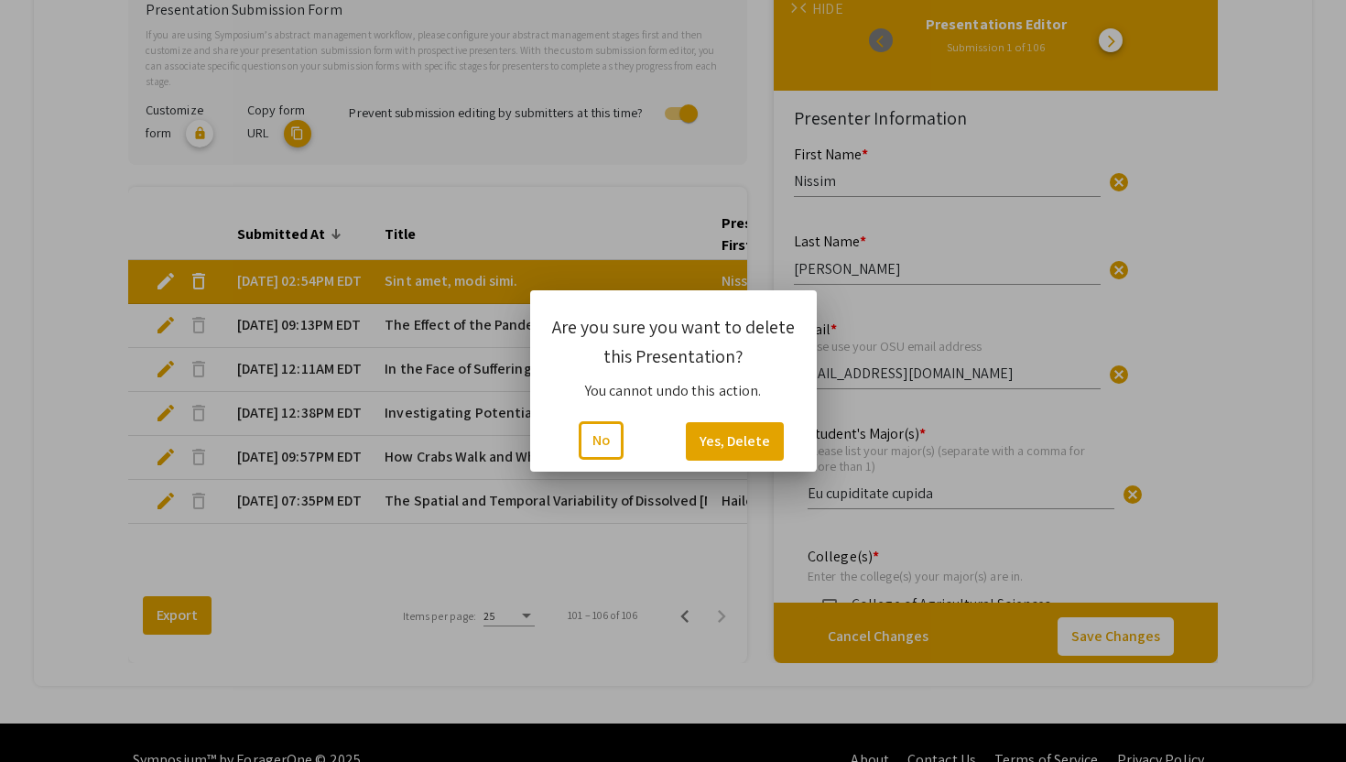
scroll to position [0, 0]
type input "0"
click at [733, 448] on button "Yes, Delete" at bounding box center [735, 441] width 98 height 38
